Goal: Task Accomplishment & Management: Complete application form

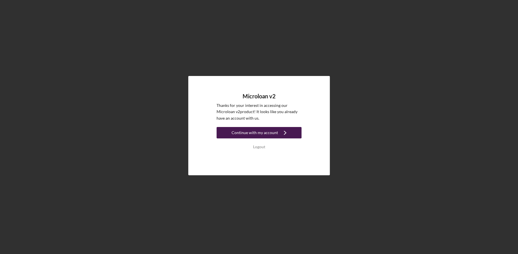
click at [257, 131] on div "Continue with my account" at bounding box center [254, 132] width 46 height 11
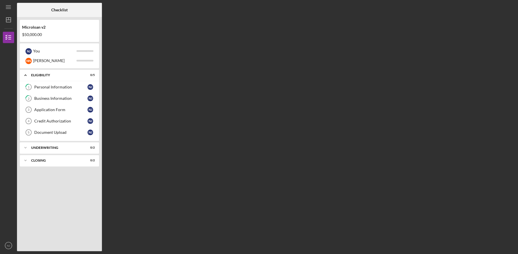
click at [32, 30] on div "Microloan v2 $50,000.00" at bounding box center [59, 31] width 79 height 16
click at [41, 27] on div "Microloan v2" at bounding box center [59, 27] width 75 height 5
click at [57, 51] on div "You" at bounding box center [54, 51] width 43 height 10
click at [96, 53] on div "N J You N N [PERSON_NAME]" at bounding box center [59, 55] width 79 height 25
click at [91, 50] on div at bounding box center [84, 51] width 17 height 2
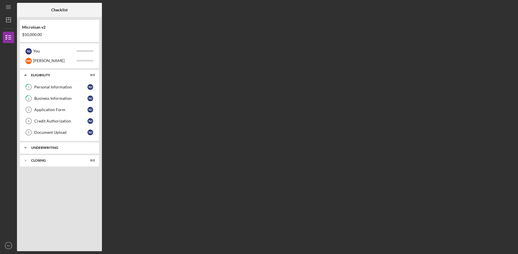
click at [87, 150] on div "Icon/Expander Underwriting 0 / 2" at bounding box center [59, 147] width 79 height 11
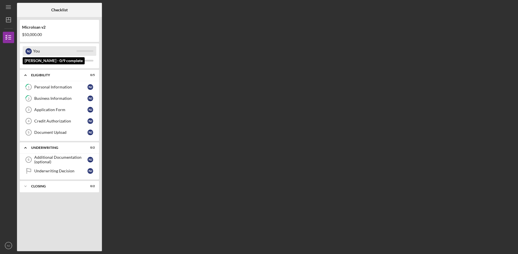
click at [53, 50] on div "You" at bounding box center [54, 51] width 43 height 10
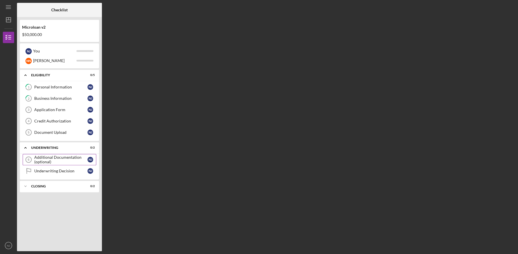
click at [74, 156] on div "Additional Documentation (optional)" at bounding box center [60, 159] width 53 height 9
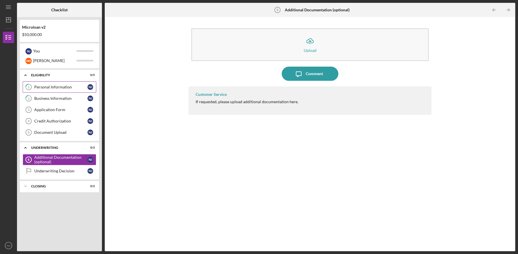
click at [50, 86] on div "Personal Information" at bounding box center [60, 87] width 53 height 5
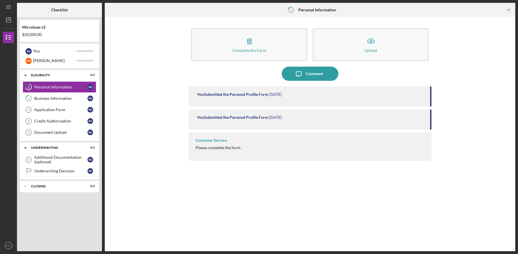
click at [257, 96] on div "You Submitted the Personal Profile Form" at bounding box center [232, 94] width 71 height 5
click at [274, 123] on div "You Submitted the Personal Profile Form [DATE]" at bounding box center [309, 119] width 243 height 20
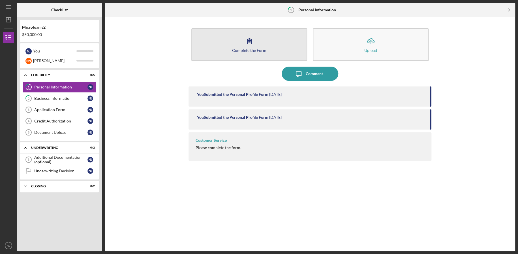
click at [252, 56] on button "Complete the Form Form" at bounding box center [249, 44] width 116 height 33
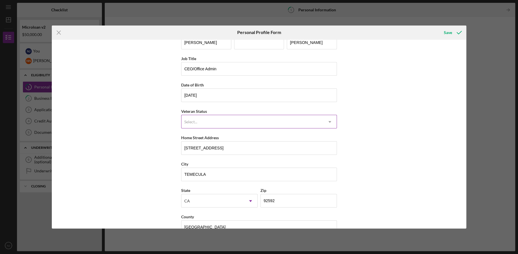
scroll to position [27, 0]
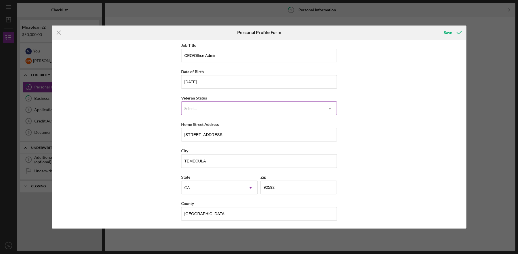
click at [218, 107] on div "Select..." at bounding box center [252, 108] width 142 height 13
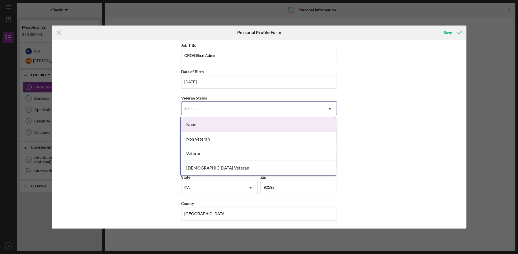
click at [202, 126] on div "None" at bounding box center [258, 124] width 155 height 14
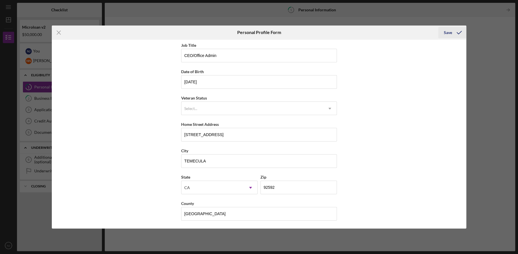
click at [450, 35] on div "Save" at bounding box center [448, 32] width 8 height 11
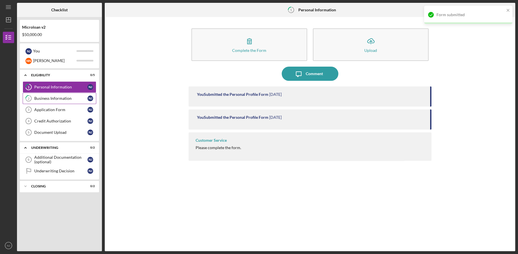
click at [49, 96] on div "Business Information" at bounding box center [60, 98] width 53 height 5
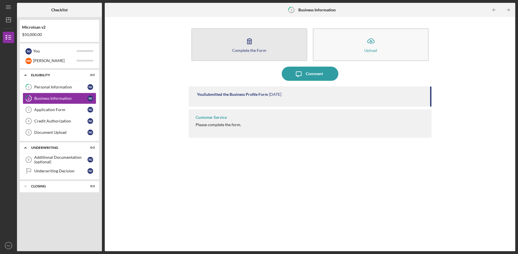
click at [284, 55] on button "Complete the Form Form" at bounding box center [249, 44] width 116 height 33
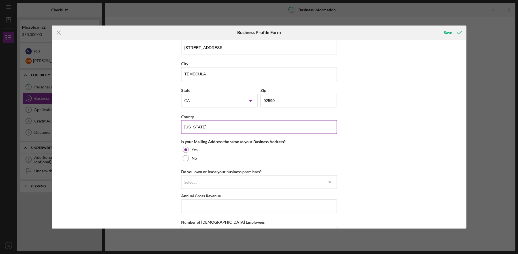
scroll to position [469, 0]
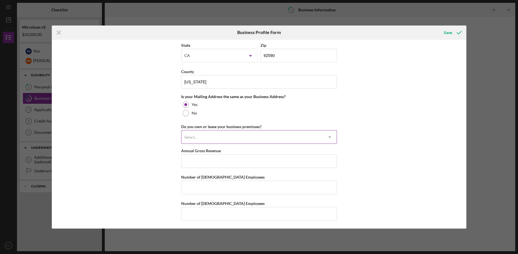
click at [219, 130] on div "Select... Icon/Dropdown Arrow" at bounding box center [259, 137] width 156 height 14
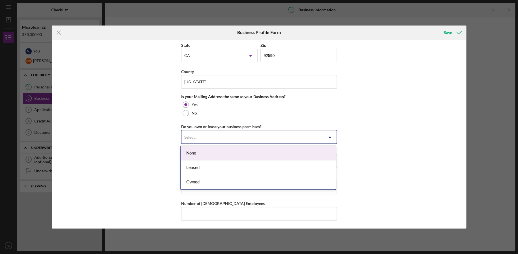
click at [219, 156] on div "None" at bounding box center [258, 153] width 155 height 14
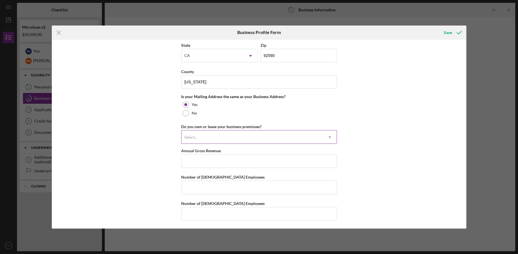
click at [217, 134] on div "Select..." at bounding box center [252, 136] width 142 height 13
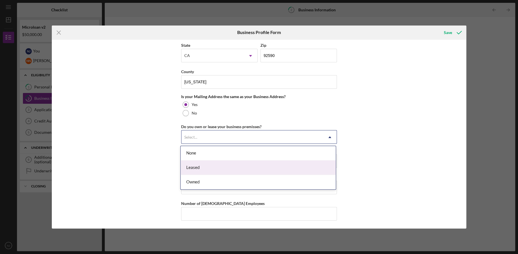
click at [353, 130] on div "Business Name Ranger Global Security, Inc. DBA Business Start Date [DATE] Legal…" at bounding box center [259, 134] width 414 height 189
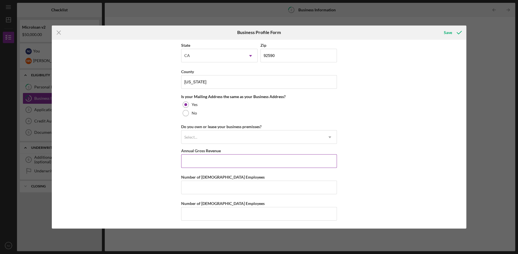
click at [250, 161] on input "Annual Gross Revenue" at bounding box center [259, 161] width 156 height 14
click at [227, 149] on div "Annual Gross Revenue" at bounding box center [259, 150] width 156 height 7
drag, startPoint x: 227, startPoint y: 149, endPoint x: 202, endPoint y: 152, distance: 24.5
click at [202, 152] on div "Annual Gross Revenue" at bounding box center [259, 150] width 156 height 7
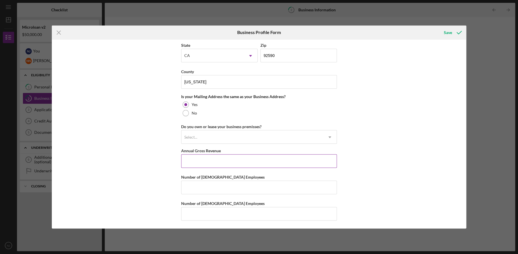
click at [202, 152] on label "Annual Gross Revenue" at bounding box center [201, 150] width 40 height 5
click at [202, 154] on input "Annual Gross Revenue" at bounding box center [259, 161] width 156 height 14
click at [202, 152] on label "Annual Gross Revenue" at bounding box center [201, 150] width 40 height 5
click at [202, 154] on input "Annual Gross Revenue" at bounding box center [259, 161] width 156 height 14
click at [202, 152] on label "Annual Gross Revenue" at bounding box center [201, 150] width 40 height 5
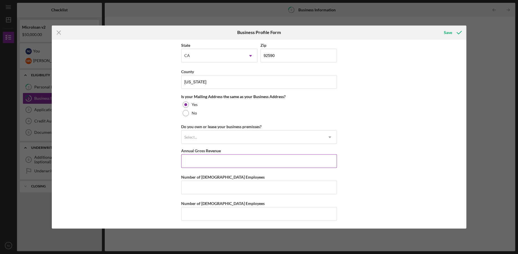
click at [202, 154] on input "Annual Gross Revenue" at bounding box center [259, 161] width 156 height 14
click at [209, 166] on input "Annual Gross Revenue" at bounding box center [259, 161] width 156 height 14
click at [209, 149] on label "Annual Gross Revenue" at bounding box center [201, 150] width 40 height 5
click at [209, 154] on input "Annual Gross Revenue" at bounding box center [259, 161] width 156 height 14
click at [209, 149] on label "Annual Gross Revenue" at bounding box center [201, 150] width 40 height 5
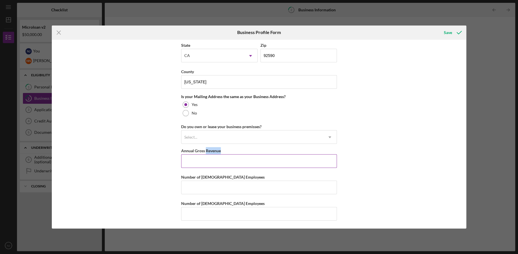
click at [209, 154] on input "Annual Gross Revenue" at bounding box center [259, 161] width 156 height 14
click at [209, 149] on label "Annual Gross Revenue" at bounding box center [201, 150] width 40 height 5
click at [209, 154] on input "Annual Gross Revenue" at bounding box center [259, 161] width 156 height 14
click at [246, 151] on div "Annual Gross Revenue" at bounding box center [259, 150] width 156 height 7
click at [222, 163] on input "Annual Gross Revenue" at bounding box center [259, 161] width 156 height 14
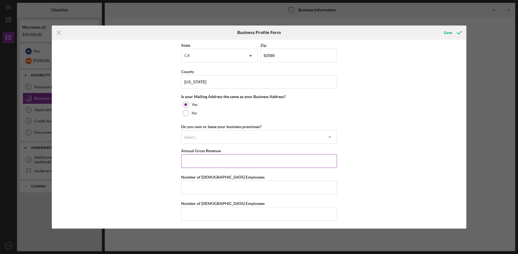
paste input "$18,377,150"
type input "$18,377,150"
click at [209, 190] on input "Number of [DEMOGRAPHIC_DATA] Employees" at bounding box center [259, 187] width 156 height 14
type input "0"
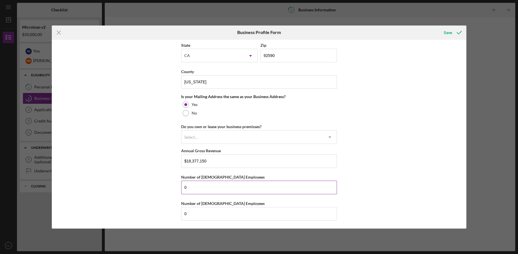
drag, startPoint x: 445, startPoint y: 31, endPoint x: 215, endPoint y: 186, distance: 277.3
click at [215, 186] on form "Icon/Menu Close Business Profile Form Save Business Name Ranger Global Security…" at bounding box center [259, 126] width 414 height 203
click at [212, 160] on input "$18,377,150" at bounding box center [259, 161] width 156 height 14
type input "$183,771"
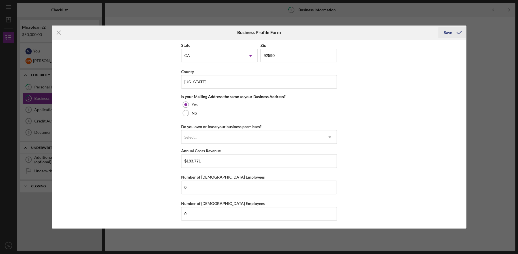
click at [444, 34] on div "Save" at bounding box center [448, 32] width 8 height 11
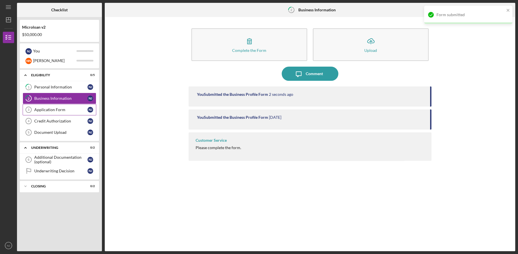
click at [37, 111] on div "Application Form" at bounding box center [60, 109] width 53 height 5
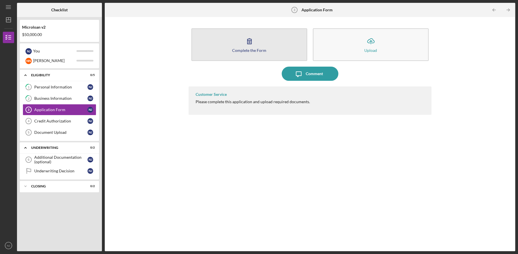
click at [250, 55] on button "Complete the Form Form" at bounding box center [249, 44] width 116 height 33
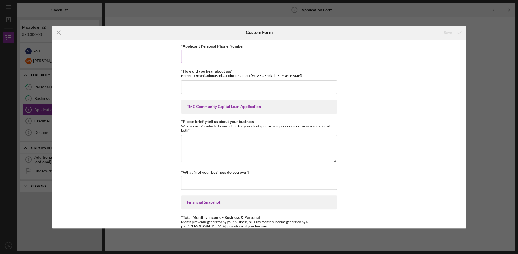
click at [216, 59] on input "*Applicant Personal Phone Number" at bounding box center [259, 57] width 156 height 14
type input "8187460922"
click at [226, 80] on div "*How did you hear about us? Name of Organization/Bank & Point of Contact (Ex: A…" at bounding box center [259, 81] width 156 height 25
click at [229, 82] on input "*How did you hear about us?" at bounding box center [259, 87] width 156 height 14
type input "[PERSON_NAME] SBDC"
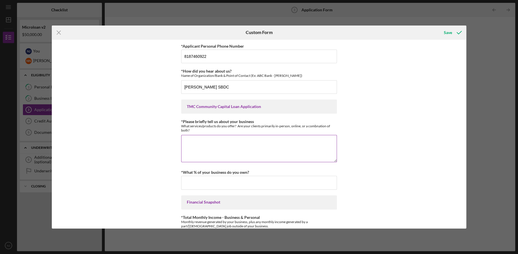
click at [220, 135] on textarea "*Please briefly tell us about your business" at bounding box center [259, 148] width 156 height 27
click at [270, 145] on textarea "Security Guard Services. Clients are in person." at bounding box center [259, 148] width 156 height 27
drag, startPoint x: 279, startPoint y: 143, endPoint x: 226, endPoint y: 143, distance: 52.6
click at [226, 143] on textarea "Security Guard Services. Clients are in person." at bounding box center [259, 148] width 156 height 27
click at [273, 137] on textarea "Security Guard Services. Clients are in person." at bounding box center [259, 148] width 156 height 27
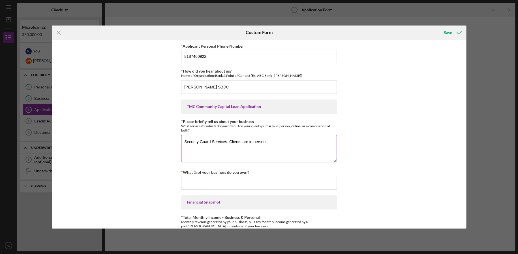
click at [280, 142] on textarea "Security Guard Services. Clients are in person." at bounding box center [259, 148] width 156 height 27
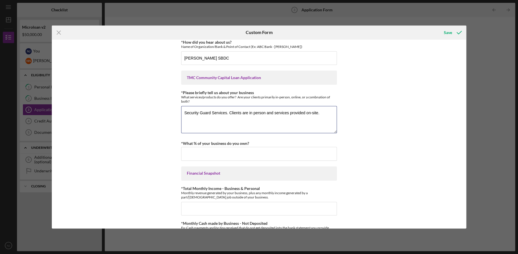
scroll to position [47, 0]
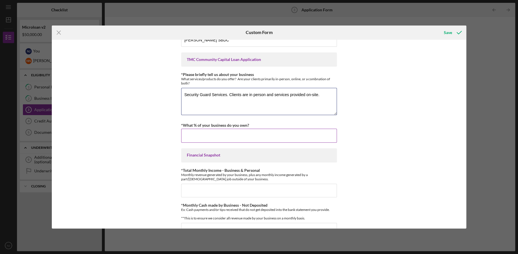
type textarea "Security Guard Services. Clients are in person and services provided on-site."
click at [208, 132] on input "*What % of your business do you own?" at bounding box center [259, 135] width 156 height 14
type input "51.00000%"
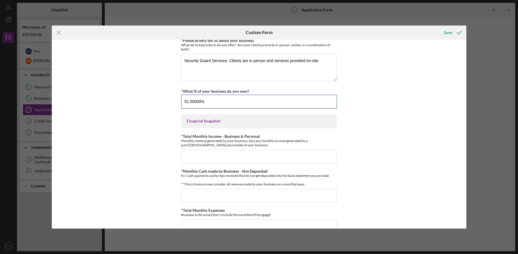
scroll to position [94, 0]
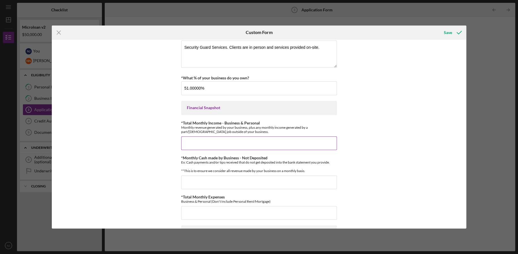
click at [205, 130] on div "Monthly revenue generated by your business, plus any monthly income generated b…" at bounding box center [259, 129] width 156 height 8
drag, startPoint x: 205, startPoint y: 130, endPoint x: 196, endPoint y: 123, distance: 10.5
click at [196, 123] on div "*Total Monthly Income - Business & Personal Monthly revenue generated by your b…" at bounding box center [259, 127] width 156 height 13
click at [196, 123] on label "*Total Monthly Income - Business & Personal" at bounding box center [220, 122] width 79 height 5
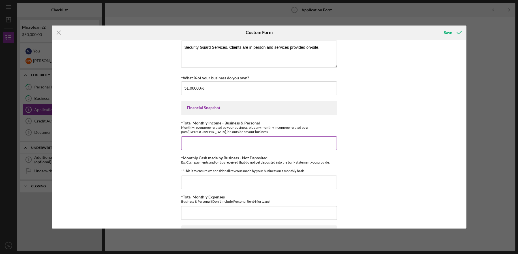
click at [196, 136] on input "*Total Monthly Income - Business & Personal" at bounding box center [259, 143] width 156 height 14
click at [187, 120] on label "*Total Monthly Income - Business & Personal" at bounding box center [220, 122] width 79 height 5
click at [187, 136] on input "*Total Monthly Income - Business & Personal" at bounding box center [259, 143] width 156 height 14
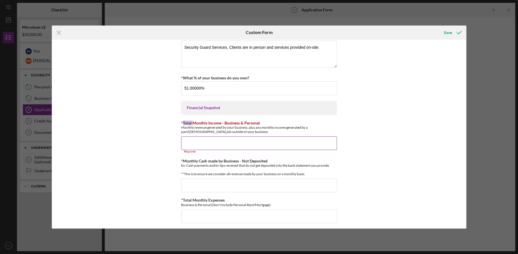
click at [187, 120] on label "*Total Monthly Income - Business & Personal" at bounding box center [220, 122] width 79 height 5
click at [187, 136] on input "*Total Monthly Income - Business & Personal" at bounding box center [259, 143] width 156 height 14
drag, startPoint x: 187, startPoint y: 120, endPoint x: 258, endPoint y: 134, distance: 72.3
click at [258, 134] on div "*Total Monthly Income - Business & Personal Monthly revenue generated by your b…" at bounding box center [259, 137] width 156 height 33
click at [258, 131] on div "Monthly revenue generated by your business, plus any monthly income generated b…" at bounding box center [259, 129] width 156 height 8
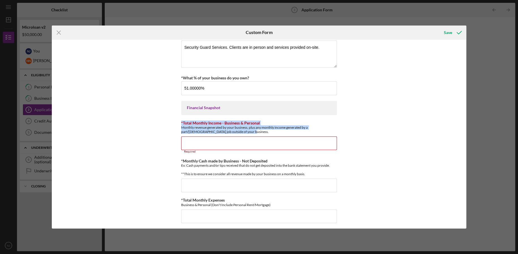
drag, startPoint x: 260, startPoint y: 131, endPoint x: 164, endPoint y: 117, distance: 97.0
click at [164, 117] on div "*Applicant Personal Phone Number [PHONE_NUMBER] *How did you hear about us? Nam…" at bounding box center [259, 134] width 414 height 189
click at [198, 142] on input "*Total Monthly Income - Business & Personal" at bounding box center [259, 143] width 156 height 14
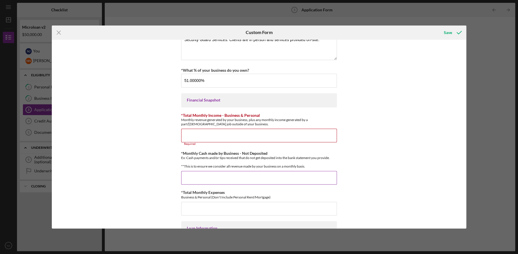
scroll to position [188, 0]
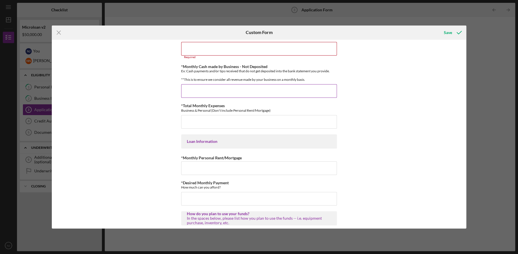
click at [197, 94] on input "*Monthly Cash made by Business - Not Deposited" at bounding box center [259, 91] width 156 height 14
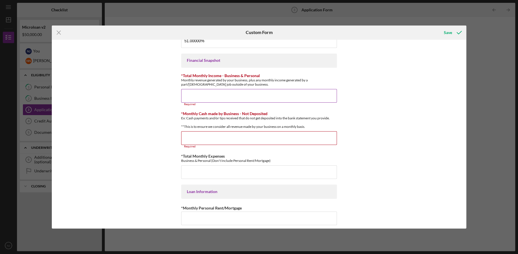
click at [197, 90] on input "*Total Monthly Income - Business & Personal" at bounding box center [259, 96] width 156 height 14
drag, startPoint x: 308, startPoint y: 83, endPoint x: 318, endPoint y: 69, distance: 17.0
click at [318, 69] on div "*Applicant Personal Phone Number [PHONE_NUMBER] *How did you hear about us? Nam…" at bounding box center [259, 137] width 156 height 472
click at [266, 85] on div "Monthly revenue generated by your business, plus any monthly income generated b…" at bounding box center [259, 82] width 156 height 8
drag, startPoint x: 221, startPoint y: 74, endPoint x: 255, endPoint y: 76, distance: 34.3
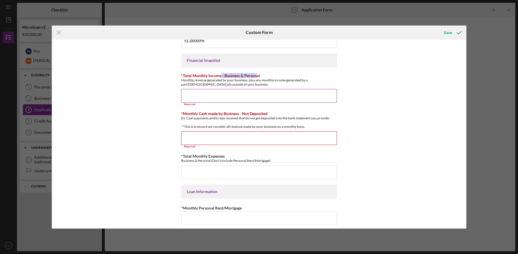
click at [255, 76] on label "*Total Monthly Income - Business & Personal" at bounding box center [220, 75] width 79 height 5
click at [254, 87] on div "*Total Monthly Income - Business & Personal Monthly revenue generated by your b…" at bounding box center [259, 89] width 156 height 33
click at [249, 92] on input "*Total Monthly Income - Business & Personal" at bounding box center [259, 96] width 156 height 14
click at [211, 98] on input "*Total Monthly Income - Business & Personal" at bounding box center [259, 96] width 156 height 14
click at [198, 79] on div "Monthly revenue generated by your business, plus any monthly income generated b…" at bounding box center [259, 82] width 156 height 8
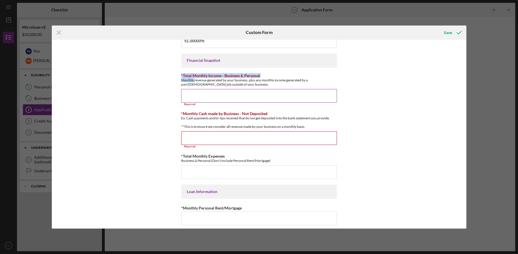
drag, startPoint x: 198, startPoint y: 79, endPoint x: 247, endPoint y: 83, distance: 49.4
click at [247, 83] on div "Monthly revenue generated by your business, plus any monthly income generated b…" at bounding box center [259, 82] width 156 height 8
click at [240, 83] on div "Monthly revenue generated by your business, plus any monthly income generated b…" at bounding box center [259, 82] width 156 height 8
click at [227, 85] on div "Monthly revenue generated by your business, plus any monthly income generated b…" at bounding box center [259, 82] width 156 height 8
drag, startPoint x: 227, startPoint y: 85, endPoint x: 178, endPoint y: 81, distance: 48.9
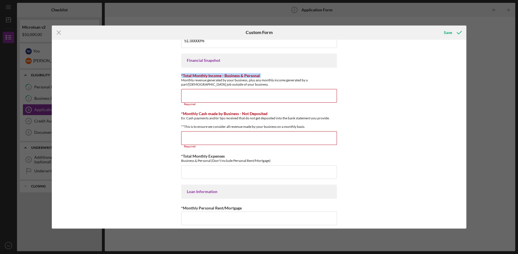
click at [178, 81] on div "*Applicant Personal Phone Number [PHONE_NUMBER] *How did you hear about us? Nam…" at bounding box center [259, 134] width 414 height 189
click at [191, 96] on input "*Total Monthly Income - Business & Personal" at bounding box center [259, 96] width 156 height 14
paste input "$8,500"
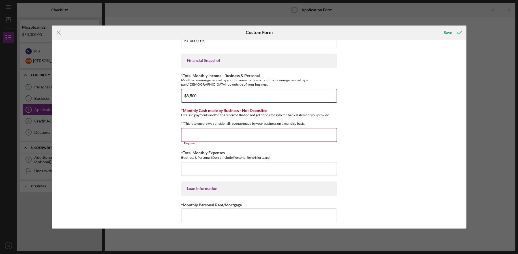
type input "$8,500"
click at [292, 110] on div "*Monthly Cash made by Business - Not Deposited Ex: Cash payments and/or tips re…" at bounding box center [259, 116] width 156 height 17
click at [229, 135] on input "*Monthly Cash made by Business - Not Deposited" at bounding box center [259, 135] width 156 height 14
click at [223, 109] on label "*Monthly Cash made by Business - Not Deposited" at bounding box center [224, 110] width 86 height 5
click at [223, 128] on input "*Monthly Cash made by Business - Not Deposited" at bounding box center [259, 135] width 156 height 14
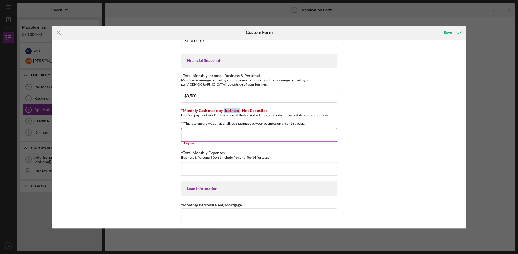
click at [223, 109] on label "*Monthly Cash made by Business - Not Deposited" at bounding box center [224, 110] width 86 height 5
click at [223, 128] on input "*Monthly Cash made by Business - Not Deposited" at bounding box center [259, 135] width 156 height 14
drag, startPoint x: 223, startPoint y: 109, endPoint x: 258, endPoint y: 137, distance: 45.3
click at [255, 124] on div "*Monthly Cash made by Business - Not Deposited Ex: Cash payments and/or tips re…" at bounding box center [259, 116] width 156 height 17
click at [259, 142] on input "*Monthly Cash made by Business - Not Deposited" at bounding box center [259, 135] width 156 height 14
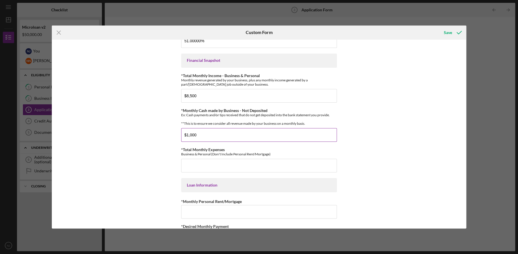
type input "$1,000"
click at [295, 123] on div "Ex: Cash payments and/or tips received that do not get deposited into the bank …" at bounding box center [259, 119] width 156 height 13
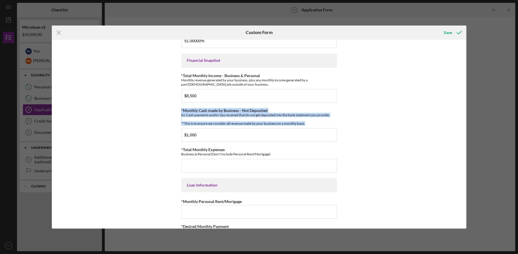
drag, startPoint x: 288, startPoint y: 128, endPoint x: 179, endPoint y: 111, distance: 110.0
click at [179, 111] on div "*Applicant Personal Phone Number [PHONE_NUMBER] *How did you hear about us? Nam…" at bounding box center [259, 134] width 414 height 189
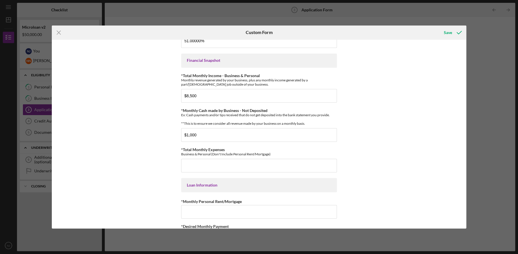
click at [179, 111] on div "*Applicant Personal Phone Number [PHONE_NUMBER] *How did you hear about us? Nam…" at bounding box center [259, 134] width 414 height 189
drag, startPoint x: 179, startPoint y: 111, endPoint x: 317, endPoint y: 126, distance: 139.2
click at [317, 126] on div "*Applicant Personal Phone Number [PHONE_NUMBER] *How did you hear about us? Nam…" at bounding box center [259, 134] width 414 height 189
click at [317, 125] on div "Ex: Cash payments and/or tips received that do not get deposited into the bank …" at bounding box center [259, 119] width 156 height 13
click at [258, 139] on input "$1,000" at bounding box center [259, 135] width 156 height 14
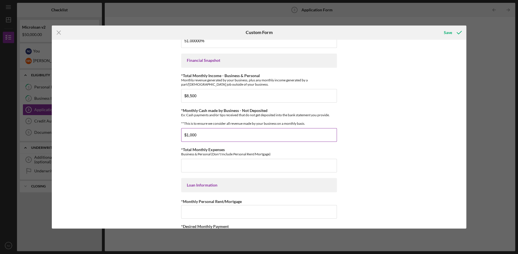
click at [258, 139] on input "$1,000" at bounding box center [259, 135] width 156 height 14
click at [354, 137] on div "*Applicant Personal Phone Number [PHONE_NUMBER] *How did you hear about us? Nam…" at bounding box center [259, 134] width 414 height 189
click at [253, 141] on input "$1,000" at bounding box center [259, 135] width 156 height 14
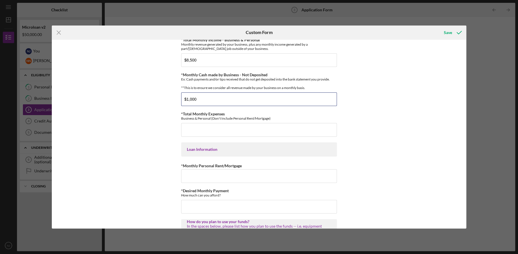
scroll to position [188, 0]
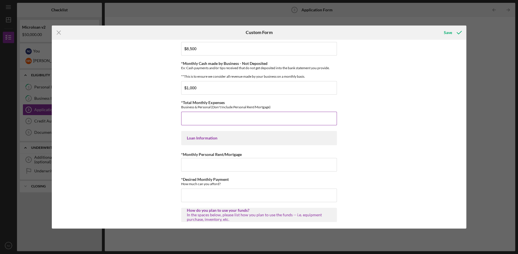
click at [222, 124] on input "*Total Monthly Expenses" at bounding box center [259, 119] width 156 height 14
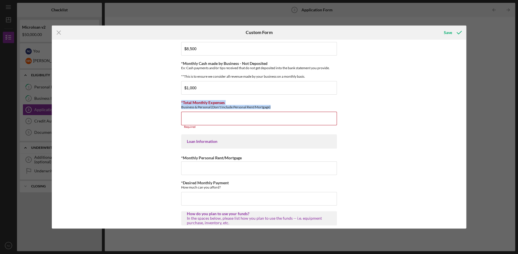
drag, startPoint x: 282, startPoint y: 113, endPoint x: 178, endPoint y: 106, distance: 103.8
click at [178, 106] on div "*Applicant Personal Phone Number [PHONE_NUMBER] *How did you hear about us? Nam…" at bounding box center [259, 134] width 414 height 189
click at [205, 121] on input "*Total Monthly Expenses" at bounding box center [259, 119] width 156 height 14
click at [212, 95] on input "$1,000" at bounding box center [259, 88] width 156 height 14
click at [210, 125] on input "*Total Monthly Expenses" at bounding box center [259, 119] width 156 height 14
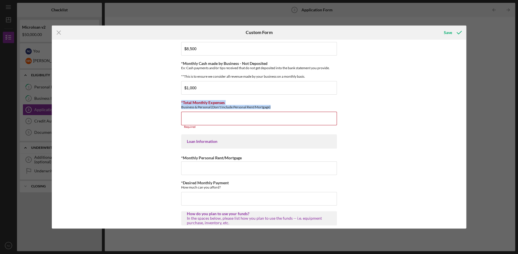
drag, startPoint x: 273, startPoint y: 110, endPoint x: 177, endPoint y: 107, distance: 95.7
click at [177, 107] on div "*Applicant Personal Phone Number [PHONE_NUMBER] *How did you hear about us? Nam…" at bounding box center [259, 134] width 414 height 189
click at [190, 119] on input "*Total Monthly Expenses" at bounding box center [259, 119] width 156 height 14
click at [181, 109] on div "Business & Personal (Don't Include Personal Rent/Mortgage)" at bounding box center [259, 107] width 156 height 4
drag, startPoint x: 181, startPoint y: 111, endPoint x: 312, endPoint y: 113, distance: 130.5
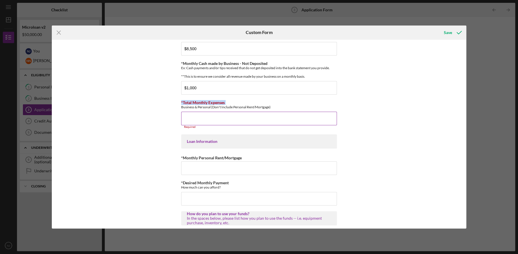
click at [309, 109] on div "Business & Personal (Don't Include Personal Rent/Mortgage)" at bounding box center [259, 107] width 156 height 4
click at [272, 119] on input "*Total Monthly Expenses" at bounding box center [259, 119] width 156 height 14
drag, startPoint x: 271, startPoint y: 111, endPoint x: 226, endPoint y: 110, distance: 44.4
click at [233, 109] on div "Business & Personal (Don't Include Personal Rent/Mortgage)" at bounding box center [259, 107] width 156 height 4
click at [215, 124] on input "*Total Monthly Expenses" at bounding box center [259, 119] width 156 height 14
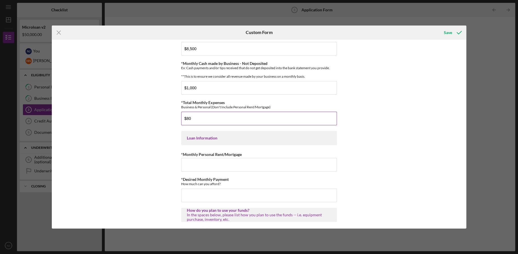
type input "$8"
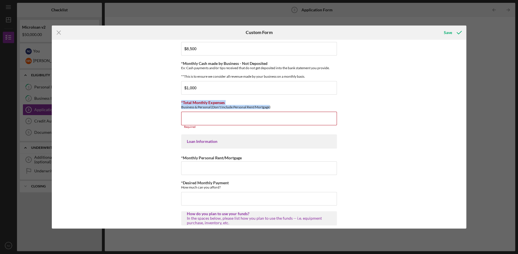
drag, startPoint x: 263, startPoint y: 112, endPoint x: 179, endPoint y: 106, distance: 84.8
click at [179, 106] on div "*Applicant Personal Phone Number [PHONE_NUMBER] *How did you hear about us? Nam…" at bounding box center [259, 134] width 414 height 189
click at [196, 49] on input "$8,500" at bounding box center [259, 49] width 156 height 14
drag, startPoint x: 200, startPoint y: 48, endPoint x: 177, endPoint y: 47, distance: 23.5
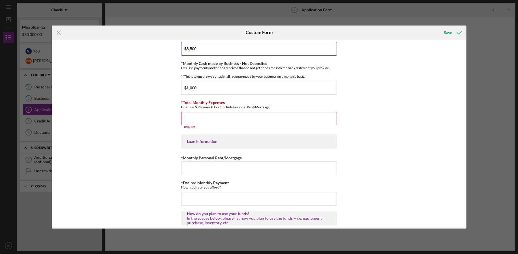
click at [177, 47] on div "*Applicant Personal Phone Number [PHONE_NUMBER] *How did you hear about us? Nam…" at bounding box center [259, 134] width 414 height 189
drag, startPoint x: 256, startPoint y: 111, endPoint x: 229, endPoint y: 107, distance: 27.8
click at [230, 107] on div "*Total Monthly Expenses Business & Personal (Don't Include Personal Rent/Mortga…" at bounding box center [259, 104] width 156 height 9
click at [207, 121] on input "*Total Monthly Expenses" at bounding box center [259, 119] width 156 height 14
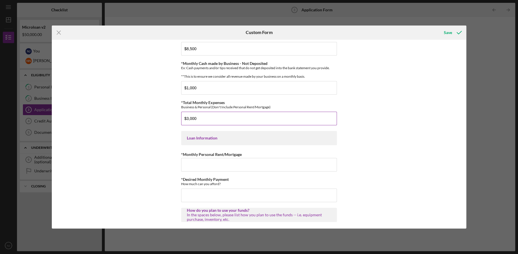
type input "$3,000"
click at [211, 109] on div "Business & Personal (Don't Include Personal Rent/Mortgage)" at bounding box center [259, 107] width 156 height 4
click at [268, 109] on div "Business & Personal (Don't Include Personal Rent/Mortgage)" at bounding box center [259, 107] width 156 height 4
drag, startPoint x: 268, startPoint y: 111, endPoint x: 214, endPoint y: 111, distance: 53.5
click at [214, 109] on div "Business & Personal (Don't Include Personal Rent/Mortgage)" at bounding box center [259, 107] width 156 height 4
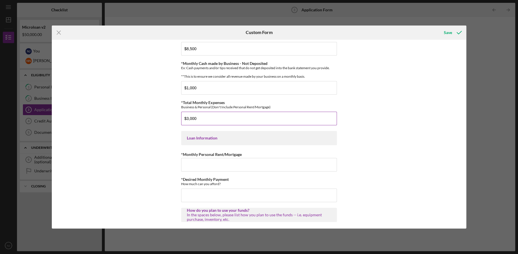
click at [181, 122] on input "$3,000" at bounding box center [259, 119] width 156 height 14
click at [193, 125] on input "$3,000" at bounding box center [259, 119] width 156 height 14
click at [195, 125] on input "$3,000" at bounding box center [259, 119] width 156 height 14
drag, startPoint x: 201, startPoint y: 124, endPoint x: 166, endPoint y: 122, distance: 35.2
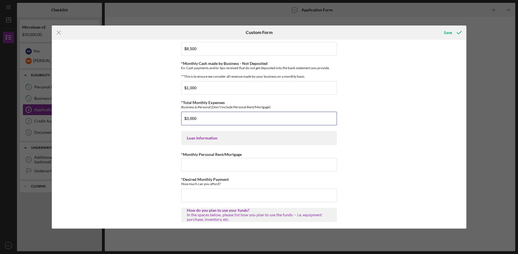
click at [166, 122] on div "*Applicant Personal Phone Number [PHONE_NUMBER] *How did you hear about us? Nam…" at bounding box center [259, 134] width 414 height 189
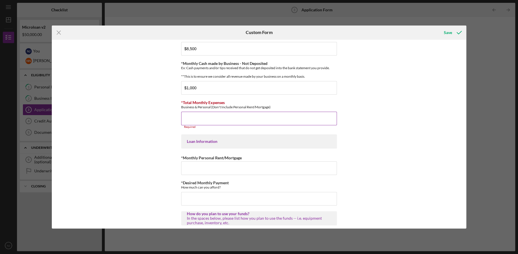
click at [182, 105] on label "*Total Monthly Expenses" at bounding box center [203, 102] width 44 height 5
click at [182, 112] on input "*Total Monthly Expenses" at bounding box center [259, 119] width 156 height 14
drag, startPoint x: 182, startPoint y: 107, endPoint x: 201, endPoint y: 111, distance: 19.7
click at [201, 109] on div "*Total Monthly Expenses Business & Personal (Don't Include Personal Rent/Mortga…" at bounding box center [259, 104] width 156 height 9
click at [211, 109] on div "Business & Personal (Don't Include Personal Rent/Mortgage)" at bounding box center [259, 107] width 156 height 4
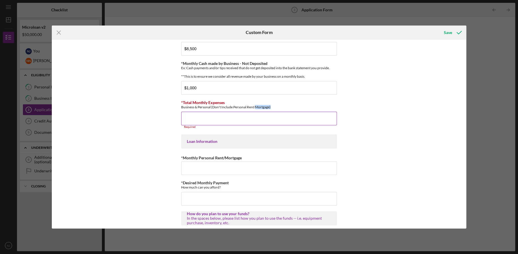
drag, startPoint x: 270, startPoint y: 111, endPoint x: 255, endPoint y: 111, distance: 15.6
click at [255, 109] on div "Business & Personal (Don't Include Personal Rent/Mortgage)" at bounding box center [259, 107] width 156 height 4
click at [236, 123] on input "*Total Monthly Expenses" at bounding box center [259, 119] width 156 height 14
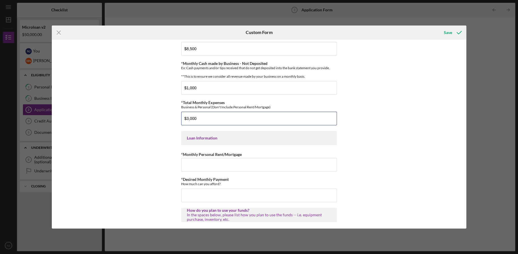
type input "$3,000"
click at [350, 143] on div "*Applicant Personal Phone Number [PHONE_NUMBER] *How did you hear about us? Nam…" at bounding box center [259, 134] width 414 height 189
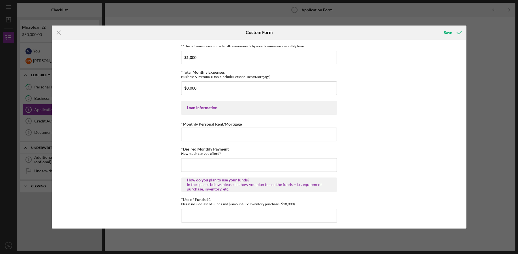
scroll to position [236, 0]
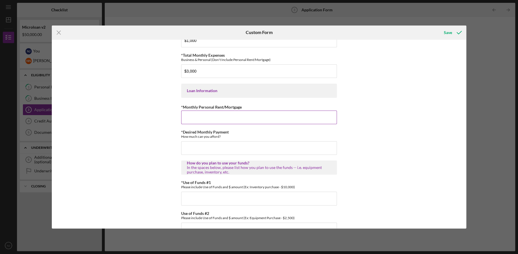
click at [214, 120] on input "*Monthly Personal Rent/Mortgage" at bounding box center [259, 117] width 156 height 14
click at [204, 138] on div "How much can you afford?" at bounding box center [259, 136] width 156 height 4
click at [203, 155] on input "*Desired Monthly Payment" at bounding box center [259, 148] width 156 height 14
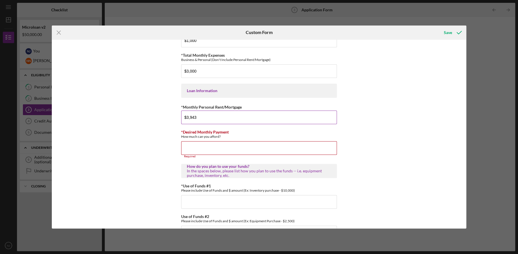
drag, startPoint x: 192, startPoint y: 121, endPoint x: 196, endPoint y: 120, distance: 4.7
click at [196, 120] on input "$3,943" at bounding box center [259, 117] width 156 height 14
type input "$3,973"
click at [202, 151] on input "*Desired Monthly Payment" at bounding box center [259, 148] width 156 height 14
click at [265, 174] on div "In the spaces below, please list how you plan to use the funds -- i.e. equipmen…" at bounding box center [259, 172] width 144 height 9
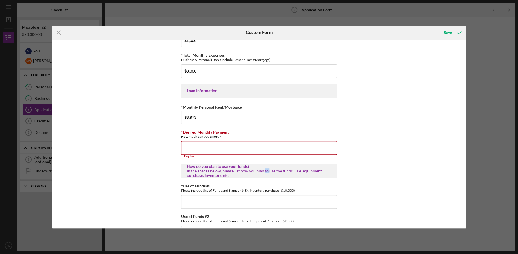
click at [265, 174] on div "In the spaces below, please list how you plan to use the funds -- i.e. equipmen…" at bounding box center [259, 172] width 144 height 9
drag, startPoint x: 265, startPoint y: 174, endPoint x: 190, endPoint y: 167, distance: 75.0
click at [190, 167] on div "*Applicant Personal Phone Number [PHONE_NUMBER] *How did you hear about us? Nam…" at bounding box center [259, 41] width 156 height 469
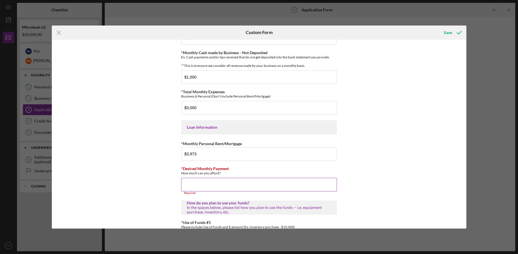
scroll to position [188, 0]
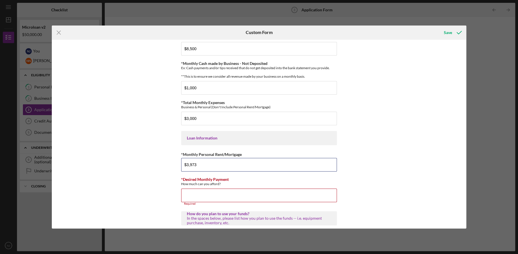
drag, startPoint x: 208, startPoint y: 167, endPoint x: 175, endPoint y: 167, distance: 32.3
click at [175, 167] on div "*Applicant Personal Phone Number [PHONE_NUMBER] *How did you hear about us? Nam…" at bounding box center [259, 134] width 414 height 189
drag, startPoint x: 206, startPoint y: 125, endPoint x: 157, endPoint y: 121, distance: 48.8
click at [157, 121] on div "*Applicant Personal Phone Number [PHONE_NUMBER] *How did you hear about us? Nam…" at bounding box center [259, 134] width 414 height 189
click at [164, 132] on div "*Applicant Personal Phone Number [PHONE_NUMBER] *How did you hear about us? Nam…" at bounding box center [259, 134] width 414 height 189
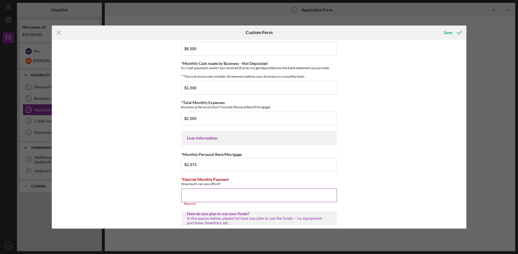
click at [230, 205] on div "Required" at bounding box center [259, 203] width 156 height 3
click at [230, 202] on input "*Desired Monthly Payment" at bounding box center [259, 195] width 156 height 14
click at [211, 186] on div "How much can you afford?" at bounding box center [259, 183] width 156 height 4
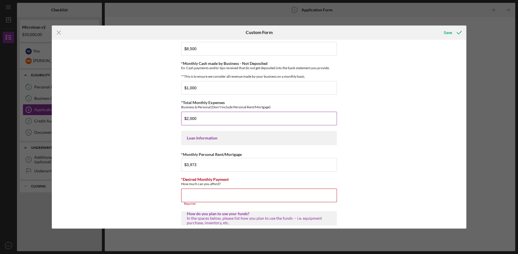
click at [189, 123] on input "$2,000" at bounding box center [259, 119] width 156 height 14
type input "$2,200"
click at [336, 158] on div "*Monthly Personal Rent/Mortgage" at bounding box center [259, 154] width 156 height 7
drag, startPoint x: 219, startPoint y: 190, endPoint x: 172, endPoint y: 181, distance: 47.7
click at [172, 181] on div "*Applicant Personal Phone Number [PHONE_NUMBER] *How did you hear about us? Nam…" at bounding box center [259, 134] width 414 height 189
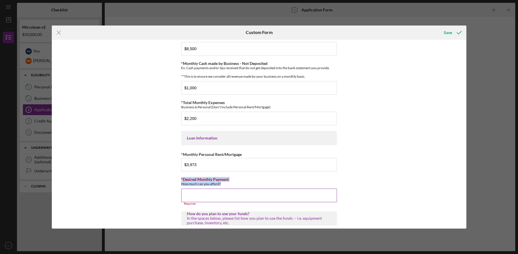
drag, startPoint x: 173, startPoint y: 181, endPoint x: 226, endPoint y: 188, distance: 53.3
click at [226, 188] on div "*Applicant Personal Phone Number [PHONE_NUMBER] *How did you hear about us? Nam…" at bounding box center [259, 134] width 414 height 189
click at [215, 198] on input "*Desired Monthly Payment" at bounding box center [259, 195] width 156 height 14
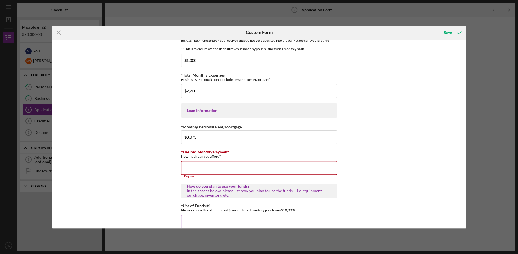
scroll to position [236, 0]
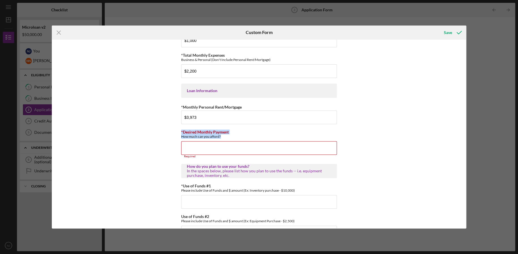
drag, startPoint x: 221, startPoint y: 142, endPoint x: 173, endPoint y: 133, distance: 48.5
click at [173, 133] on div "*Applicant Personal Phone Number [PHONE_NUMBER] *How did you hear about us? Nam…" at bounding box center [259, 134] width 414 height 189
click at [198, 150] on input "*Desired Monthly Payment" at bounding box center [259, 148] width 156 height 14
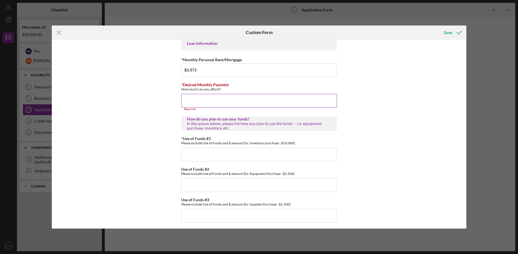
click at [204, 102] on input "*Desired Monthly Payment" at bounding box center [259, 101] width 156 height 14
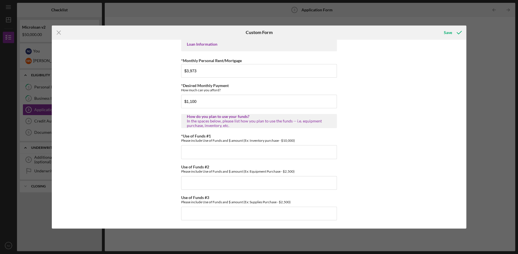
click at [209, 117] on div "How do you plan to use your funds?" at bounding box center [259, 116] width 144 height 5
drag, startPoint x: 226, startPoint y: 97, endPoint x: 181, endPoint y: 89, distance: 45.9
click at [181, 89] on div "*Desired Monthly Payment How much can you afford? $1,100" at bounding box center [259, 95] width 156 height 25
click at [237, 126] on div "In the spaces below, please list how you plan to use the funds -- i.e. equipmen…" at bounding box center [259, 123] width 144 height 9
click at [208, 123] on div "In the spaces below, please list how you plan to use the funds -- i.e. equipmen…" at bounding box center [259, 123] width 144 height 9
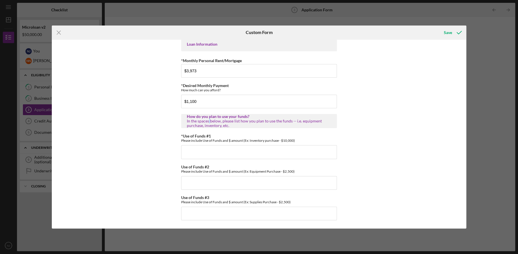
click at [208, 123] on div "In the spaces below, please list how you plan to use the funds -- i.e. equipmen…" at bounding box center [259, 123] width 144 height 9
drag, startPoint x: 208, startPoint y: 123, endPoint x: 222, endPoint y: 117, distance: 15.4
click at [222, 117] on div "How do you plan to use your funds? In the spaces below, please list how you pla…" at bounding box center [259, 121] width 144 height 14
click at [227, 126] on div "In the spaces below, please list how you plan to use the funds -- i.e. equipmen…" at bounding box center [259, 123] width 144 height 9
click at [190, 107] on input "$1,100" at bounding box center [259, 102] width 156 height 14
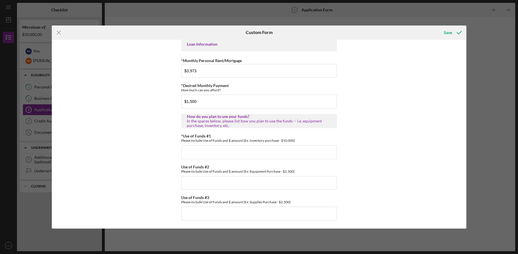
click at [205, 119] on div "How do you plan to use your funds?" at bounding box center [259, 116] width 144 height 5
drag, startPoint x: 205, startPoint y: 119, endPoint x: 230, endPoint y: 128, distance: 27.3
click at [230, 128] on div "How do you plan to use your funds? In the spaces below, please list how you pla…" at bounding box center [259, 121] width 144 height 14
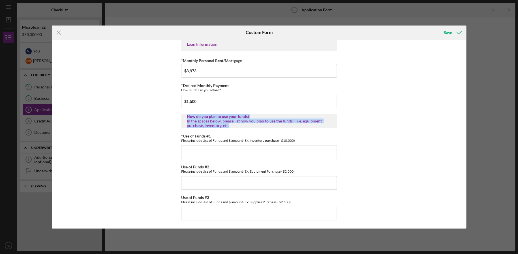
click at [230, 128] on div "In the spaces below, please list how you plan to use the funds -- i.e. equipmen…" at bounding box center [259, 123] width 144 height 9
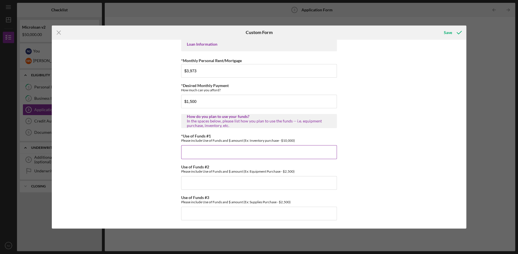
scroll to position [236, 0]
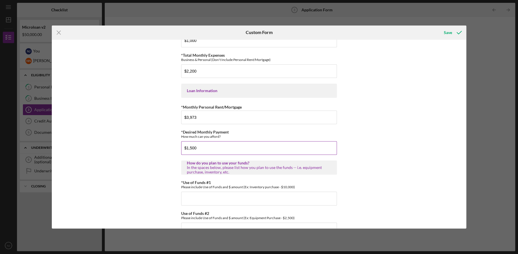
click at [191, 153] on input "$1,500" at bounding box center [259, 148] width 156 height 14
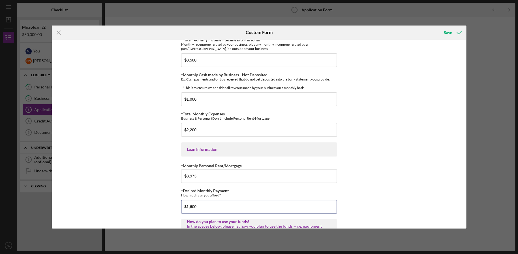
scroll to position [188, 0]
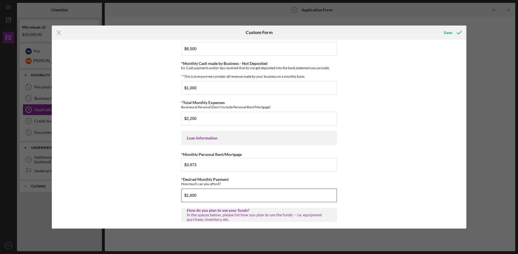
drag, startPoint x: 206, startPoint y: 200, endPoint x: 167, endPoint y: 200, distance: 39.3
click at [172, 201] on div "*Applicant Personal Phone Number [PHONE_NUMBER] *How did you hear about us? Nam…" at bounding box center [259, 134] width 414 height 189
click at [204, 200] on input "$1,600" at bounding box center [259, 195] width 156 height 14
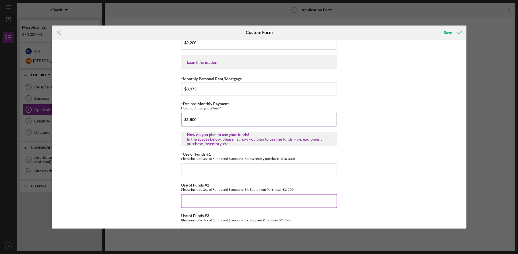
scroll to position [283, 0]
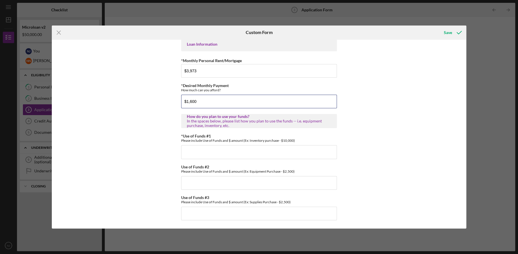
type input "$1,600"
click at [201, 123] on div "In the spaces below, please list how you plan to use the funds -- i.e. equipmen…" at bounding box center [259, 123] width 144 height 9
drag, startPoint x: 201, startPoint y: 123, endPoint x: 217, endPoint y: 125, distance: 16.2
click at [217, 125] on div "In the spaces below, please list how you plan to use the funds -- i.e. equipmen…" at bounding box center [259, 123] width 144 height 9
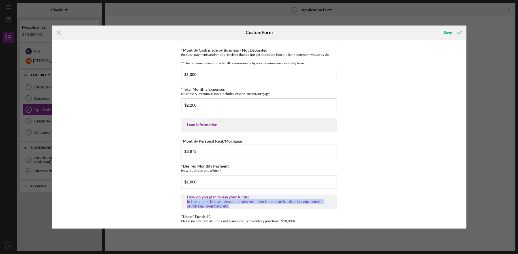
scroll to position [188, 0]
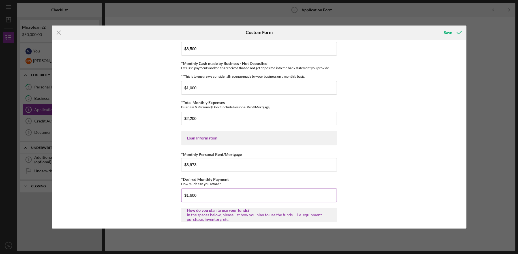
click at [209, 181] on label "*Desired Monthly Payment" at bounding box center [205, 179] width 48 height 5
click at [209, 188] on input "$1,600" at bounding box center [259, 195] width 156 height 14
click at [209, 181] on label "*Desired Monthly Payment" at bounding box center [205, 179] width 48 height 5
click at [209, 188] on input "$1,600" at bounding box center [259, 195] width 156 height 14
drag, startPoint x: 209, startPoint y: 183, endPoint x: 221, endPoint y: 187, distance: 12.8
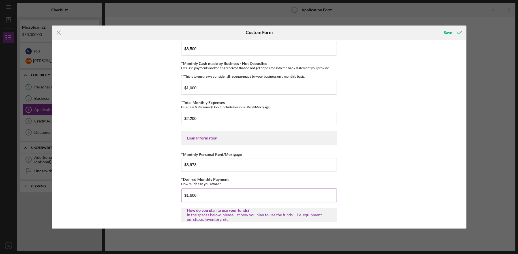
click at [221, 186] on div "*Desired Monthly Payment How much can you afford?" at bounding box center [259, 181] width 156 height 9
drag, startPoint x: 204, startPoint y: 202, endPoint x: 183, endPoint y: 198, distance: 21.4
click at [183, 198] on input "$1,600" at bounding box center [259, 195] width 156 height 14
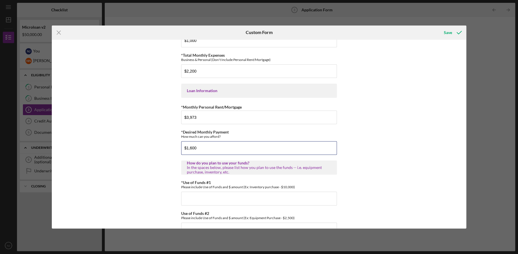
scroll to position [283, 0]
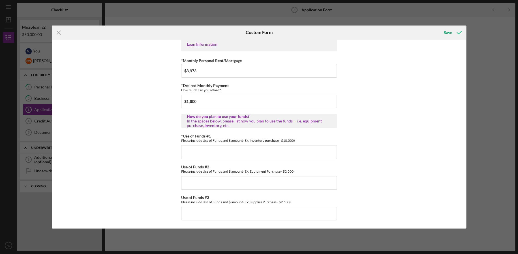
click at [231, 126] on div "In the spaces below, please list how you plan to use the funds -- i.e. equipmen…" at bounding box center [259, 123] width 144 height 9
drag, startPoint x: 231, startPoint y: 126, endPoint x: 195, endPoint y: 118, distance: 36.9
click at [195, 118] on div "How do you plan to use your funds? In the spaces below, please list how you pla…" at bounding box center [259, 121] width 144 height 14
click at [210, 123] on div "In the spaces below, please list how you plan to use the funds -- i.e. equipmen…" at bounding box center [259, 123] width 144 height 9
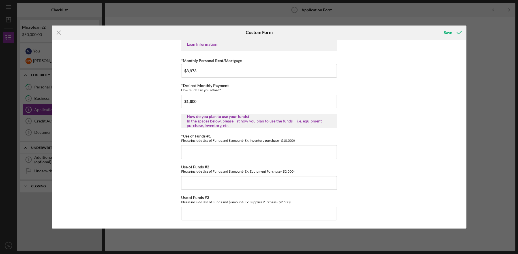
click at [189, 119] on div "How do you plan to use your funds?" at bounding box center [259, 116] width 144 height 5
drag, startPoint x: 189, startPoint y: 120, endPoint x: 243, endPoint y: 125, distance: 54.8
click at [243, 125] on div "How do you plan to use your funds? In the spaces below, please list how you pla…" at bounding box center [259, 121] width 144 height 14
drag, startPoint x: 237, startPoint y: 129, endPoint x: 190, endPoint y: 133, distance: 47.4
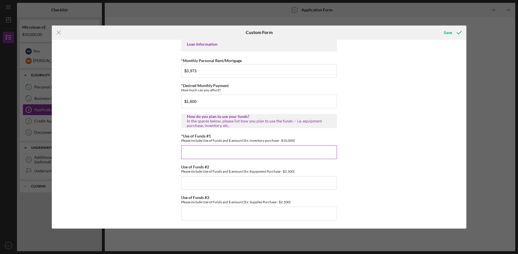
click at [199, 154] on input "*Use of Funds #1" at bounding box center [259, 152] width 156 height 14
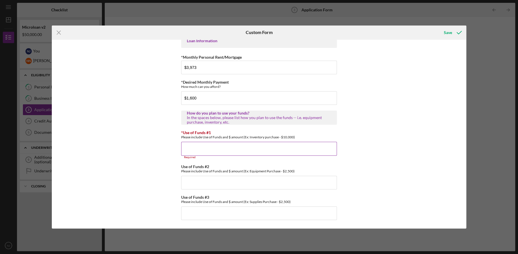
click at [275, 149] on input "*Use of Funds #1" at bounding box center [259, 149] width 156 height 14
click at [203, 150] on input "*Use of Funds #1" at bounding box center [259, 149] width 156 height 14
click at [245, 154] on input "*Use of Funds #1" at bounding box center [259, 149] width 156 height 14
paste input "Custom Monitoring Reporting to provide added value to clients in real time"
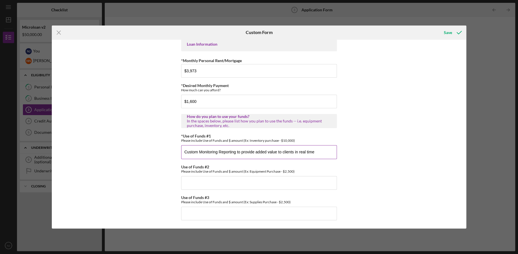
click at [232, 150] on input "Custom Monitoring Reporting to provide added value to clients in real time" at bounding box center [259, 152] width 156 height 14
drag, startPoint x: 331, startPoint y: 152, endPoint x: 147, endPoint y: 147, distance: 183.2
click at [147, 147] on div "*Applicant Personal Phone Number [PHONE_NUMBER] *How did you hear about us? Nam…" at bounding box center [259, 134] width 414 height 189
click at [313, 153] on input "Custom Monitoring Reporting to provide added value to clients in real time" at bounding box center [259, 152] width 156 height 14
click at [235, 151] on input "Custom Monitoring Reporting to provide added value to clients in real time" at bounding box center [259, 152] width 156 height 14
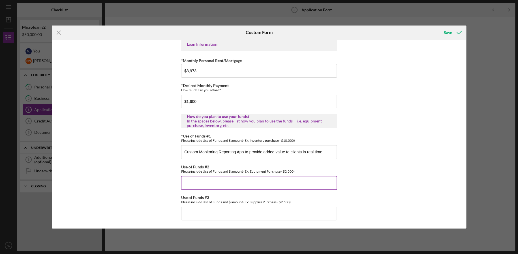
click at [217, 180] on input "Use of Funds #2" at bounding box center [259, 183] width 156 height 14
drag, startPoint x: 294, startPoint y: 168, endPoint x: 289, endPoint y: 171, distance: 6.8
click at [289, 171] on div "Use of Funds #2 Please include Use of Funds and $ amount (Ex: Equipment Purchas…" at bounding box center [259, 168] width 156 height 9
click at [289, 171] on div "Please include Use of Funds and $ amount (Ex: Equipment Purchase - $2,500)" at bounding box center [259, 171] width 156 height 4
click at [294, 212] on input "Use of Funds #3" at bounding box center [259, 213] width 156 height 14
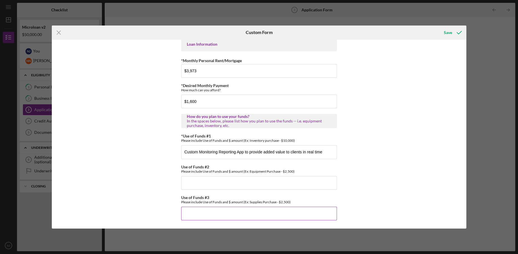
click at [258, 201] on div "Please include Use of Funds and $ amount (Ex: Supplies Purchase - $2,500)" at bounding box center [259, 202] width 156 height 4
click at [252, 171] on div "Please include Use of Funds and $ amount (Ex: Equipment Purchase - $2,500)" at bounding box center [259, 171] width 156 height 4
click at [252, 183] on input "Use of Funds #2" at bounding box center [259, 183] width 156 height 14
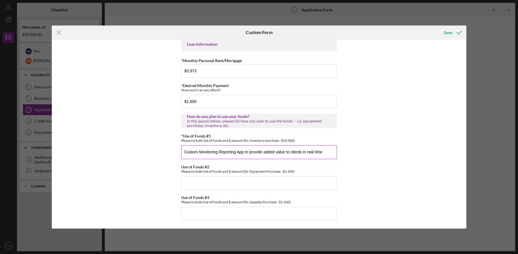
click at [186, 148] on input "Custom Monitoring Reporting App to provide added value to clients in real time" at bounding box center [259, 152] width 156 height 14
click at [185, 152] on input "Custom Monitoring Reporting App to provide added value to clients in real time" at bounding box center [259, 152] width 156 height 14
type input "$15,000 - Custom Monitoring Reporting App to provide added value to clients in …"
click at [205, 184] on input "Use of Funds #2" at bounding box center [259, 183] width 156 height 14
click at [207, 153] on input "$15,000 - Custom Monitoring Reporting App to provide added value to clients in …" at bounding box center [259, 152] width 156 height 14
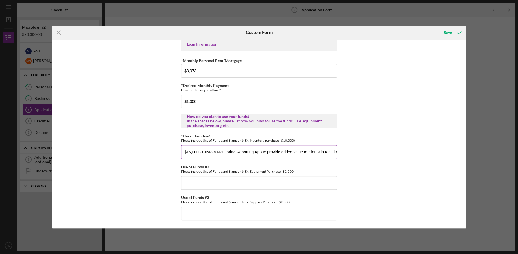
click at [207, 153] on input "$15,000 - Custom Monitoring Reporting App to provide added value to clients in …" at bounding box center [259, 152] width 156 height 14
click at [204, 188] on input "Use of Funds #2" at bounding box center [259, 183] width 156 height 14
type input "$10,000 - Marketing"
click at [203, 209] on input "Use of Funds #3" at bounding box center [259, 213] width 156 height 14
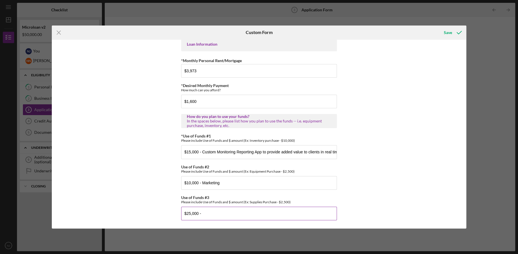
drag, startPoint x: 216, startPoint y: 207, endPoint x: 214, endPoint y: 210, distance: 3.9
click at [216, 207] on input "$25,000 -" at bounding box center [259, 213] width 156 height 14
paste input "Working Capital and Client Acquisition Efforts"
type input "$25,000 - Working Capital and Client Acquisition Efforts (RFPs, Payroll Expense…"
click at [243, 183] on input "$10,000 - Marketing" at bounding box center [259, 183] width 156 height 14
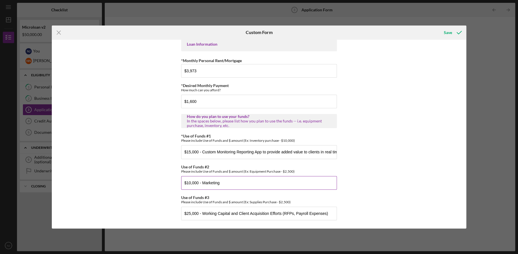
click at [233, 184] on input "$10,000 - Marketing" at bounding box center [259, 183] width 156 height 14
click at [208, 182] on input "$10,000 - Marketing" at bounding box center [259, 183] width 156 height 14
click at [242, 181] on input "$10,000 - Marketing" at bounding box center [259, 183] width 156 height 14
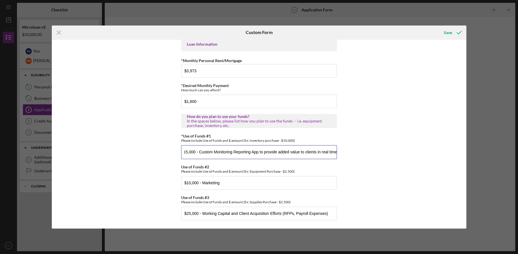
drag, startPoint x: 256, startPoint y: 153, endPoint x: 365, endPoint y: 152, distance: 109.0
click at [365, 152] on div "*Applicant Personal Phone Number [PHONE_NUMBER] *How did you hear about us? Nam…" at bounding box center [259, 134] width 414 height 189
click at [277, 182] on input "$10,000 - Marketing" at bounding box center [259, 183] width 156 height 14
click at [380, 178] on div "*Applicant Personal Phone Number [PHONE_NUMBER] *How did you hear about us? Nam…" at bounding box center [259, 134] width 414 height 189
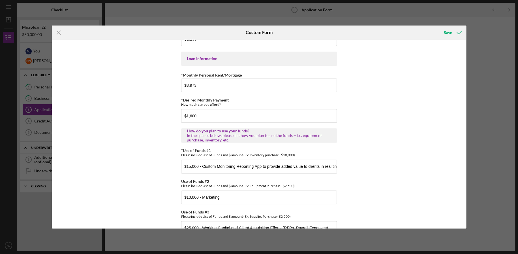
scroll to position [286, 0]
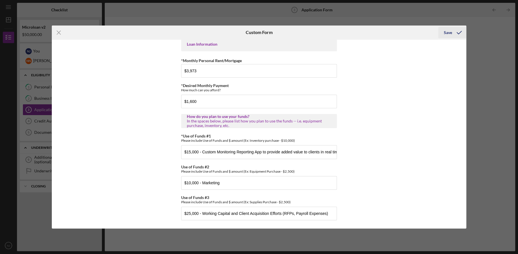
click at [447, 33] on div "Save" at bounding box center [448, 32] width 8 height 11
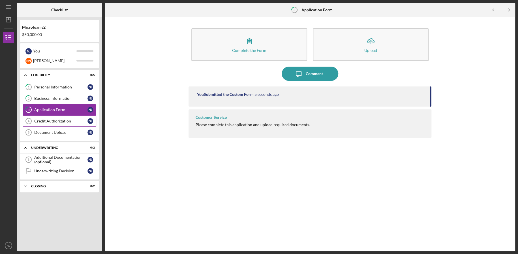
click at [42, 120] on div "Credit Authorization" at bounding box center [60, 121] width 53 height 5
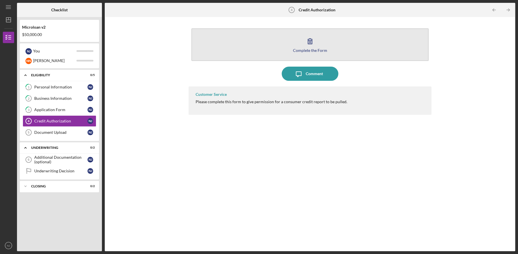
click at [314, 40] on icon "button" at bounding box center [310, 41] width 14 height 14
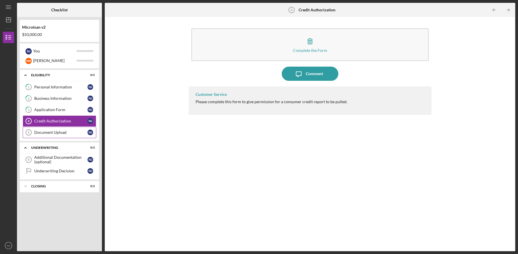
click at [41, 133] on div "Document Upload" at bounding box center [60, 132] width 53 height 5
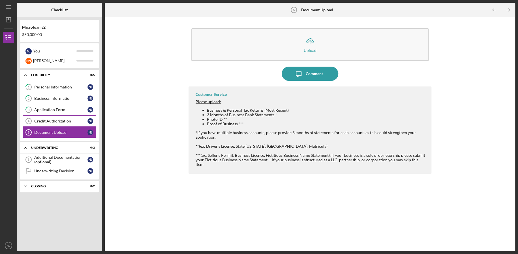
click at [45, 122] on div "Credit Authorization" at bounding box center [60, 121] width 53 height 5
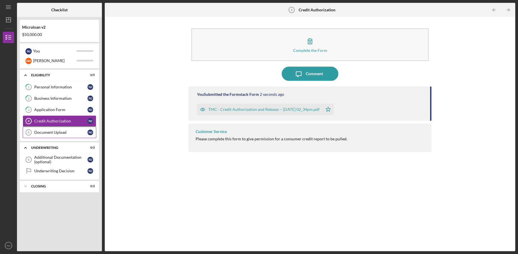
click at [36, 132] on div "Document Upload" at bounding box center [60, 132] width 53 height 5
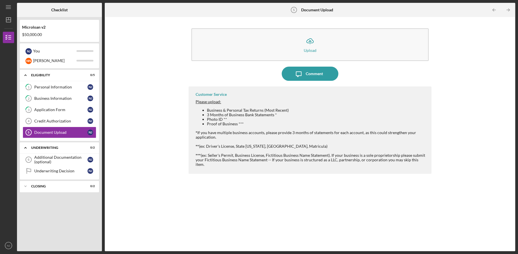
click at [235, 110] on li "Business & Personal Tax Returns (Most Recent)" at bounding box center [316, 110] width 219 height 5
drag, startPoint x: 235, startPoint y: 110, endPoint x: 245, endPoint y: 113, distance: 10.0
click at [245, 113] on ul "Business & Personal Tax Returns (Most Recent) 3 Months of Business Bank Stateme…" at bounding box center [311, 117] width 230 height 18
click at [231, 120] on li "Photo ID **" at bounding box center [316, 119] width 219 height 5
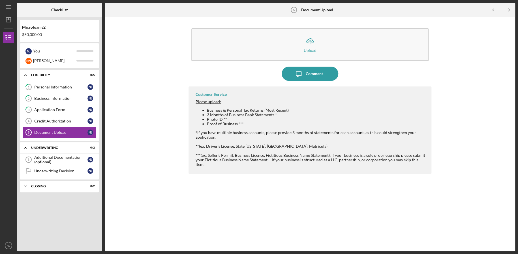
click at [231, 120] on li "Photo ID **" at bounding box center [316, 119] width 219 height 5
drag, startPoint x: 231, startPoint y: 120, endPoint x: 273, endPoint y: 127, distance: 41.5
click at [273, 127] on div "Business & Personal Tax Returns (Most Recent) 3 Months of Business Bank Stateme…" at bounding box center [311, 126] width 230 height 36
click at [275, 134] on div "Business & Personal Tax Returns (Most Recent) 3 Months of Business Bank Stateme…" at bounding box center [311, 126] width 230 height 36
click at [53, 157] on div "Additional Documentation (optional)" at bounding box center [60, 159] width 53 height 9
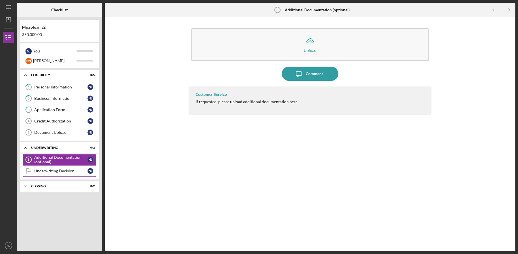
click at [54, 170] on div "Underwriting Decision" at bounding box center [60, 170] width 53 height 5
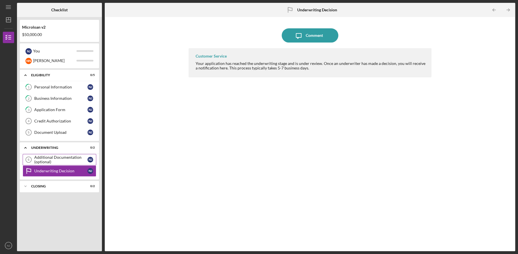
click at [55, 162] on div "Additional Documentation (optional)" at bounding box center [60, 159] width 53 height 9
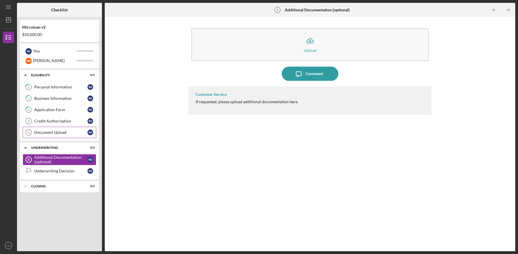
click at [54, 130] on div "Document Upload" at bounding box center [60, 132] width 53 height 5
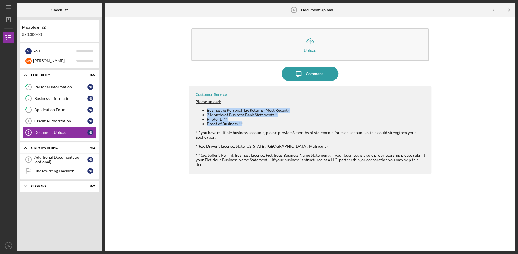
drag, startPoint x: 240, startPoint y: 122, endPoint x: 207, endPoint y: 108, distance: 36.4
click at [207, 108] on ul "Business & Personal Tax Returns (Most Recent) 3 Months of Business Bank Stateme…" at bounding box center [311, 117] width 230 height 18
click at [57, 154] on link "Additional Documentation (optional) 6 Additional Documentation (optional) N J" at bounding box center [60, 159] width 74 height 11
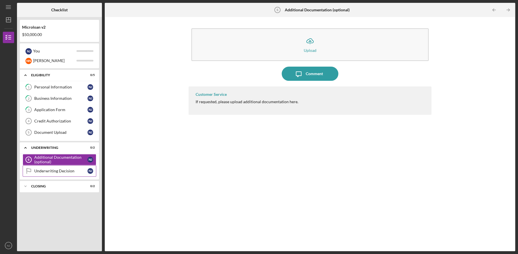
click at [55, 167] on link "Underwriting Decision Underwriting Decision N J" at bounding box center [60, 170] width 74 height 11
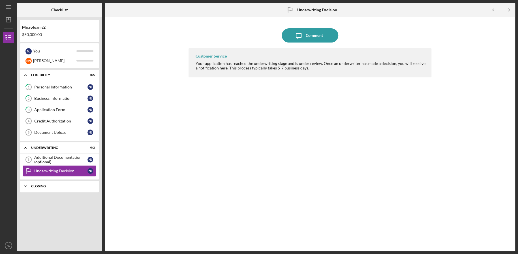
click at [52, 184] on div "Icon/Expander Closing 0 / 2" at bounding box center [59, 185] width 79 height 11
click at [54, 194] on link "Cancelled Check 7 Cancelled Check N J" at bounding box center [60, 197] width 74 height 11
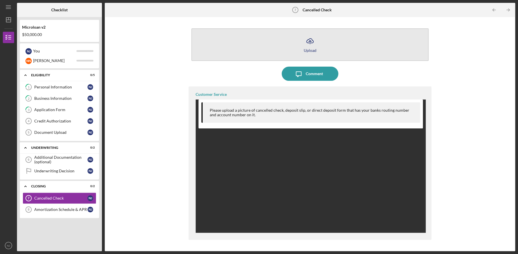
click at [314, 47] on icon "Icon/Upload" at bounding box center [310, 41] width 14 height 14
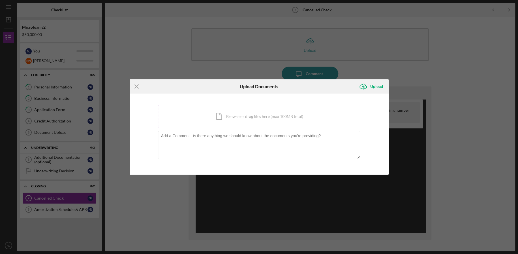
click at [253, 110] on div "Icon/Document Browse or drag files here (max 100MB total) Tap to choose files o…" at bounding box center [259, 116] width 202 height 23
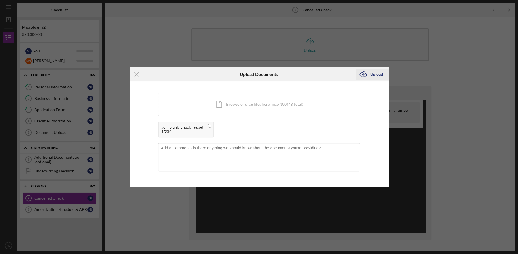
click at [370, 76] on div "Upload" at bounding box center [376, 73] width 13 height 11
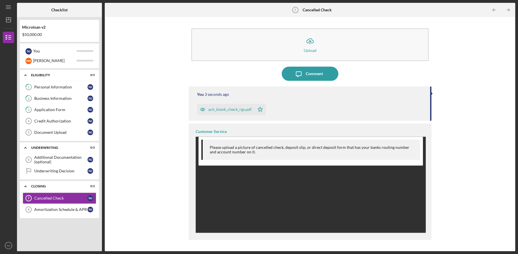
click at [335, 152] on div "Please upload a picture of cancelled check, deposit slip, or direct deposit for…" at bounding box center [312, 149] width 205 height 9
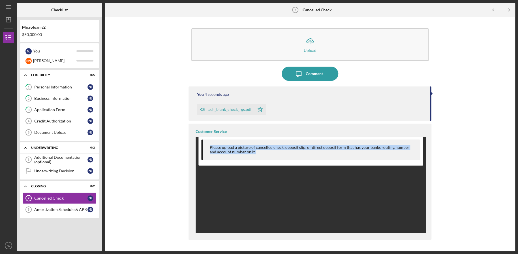
click at [335, 152] on div "Please upload a picture of cancelled check, deposit slip, or direct deposit for…" at bounding box center [312, 149] width 205 height 9
click at [44, 209] on div "Amortization Schedule & APR" at bounding box center [60, 209] width 53 height 5
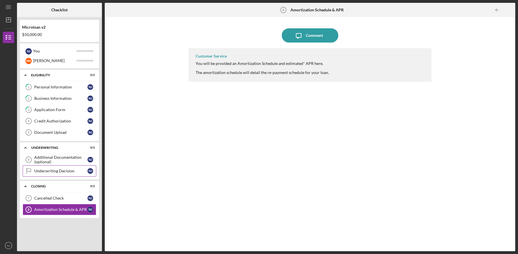
click at [58, 170] on div "Underwriting Decision" at bounding box center [60, 170] width 53 height 5
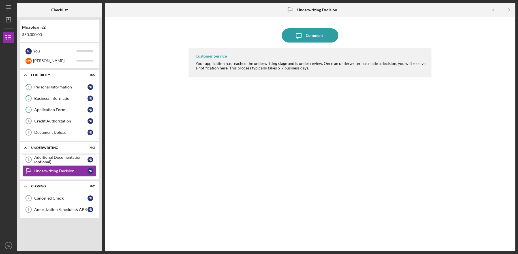
click at [60, 158] on div "Additional Documentation (optional)" at bounding box center [60, 159] width 53 height 9
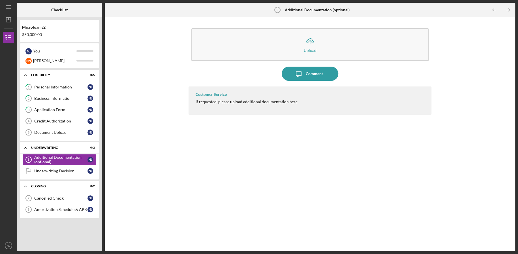
click at [63, 133] on div "Document Upload" at bounding box center [60, 132] width 53 height 5
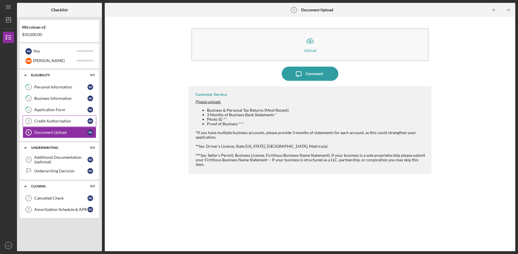
click at [63, 124] on link "Credit Authorization 4 Credit Authorization N J" at bounding box center [60, 120] width 74 height 11
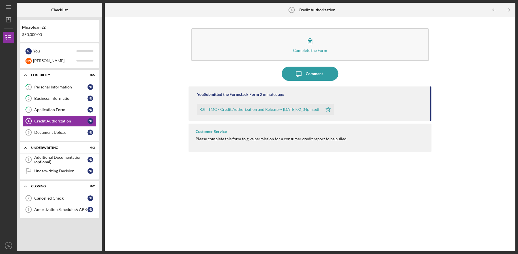
click at [61, 132] on div "Document Upload" at bounding box center [60, 132] width 53 height 5
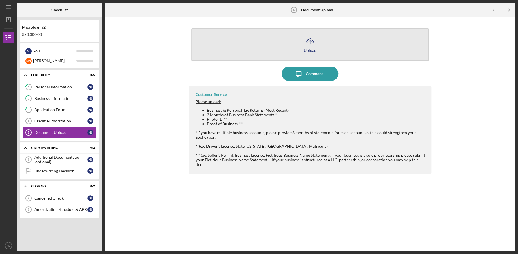
click at [317, 47] on button "Icon/Upload Upload" at bounding box center [309, 44] width 237 height 33
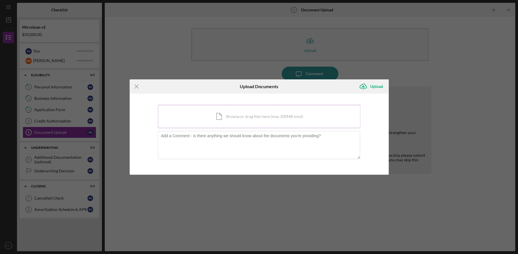
click at [230, 113] on div "Icon/Document Browse or drag files here (max 100MB total) Tap to choose files o…" at bounding box center [259, 116] width 202 height 23
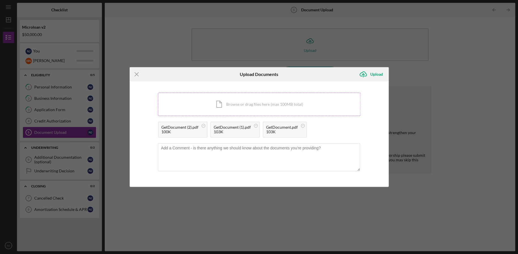
click at [208, 107] on div "Icon/Document Browse or drag files here (max 100MB total) Tap to choose files o…" at bounding box center [259, 104] width 202 height 23
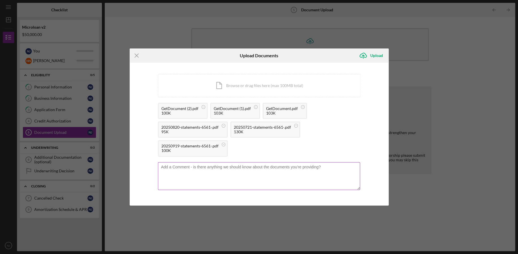
click at [206, 173] on textarea at bounding box center [259, 176] width 202 height 28
click at [134, 57] on icon "Icon/Menu Close" at bounding box center [137, 55] width 14 height 14
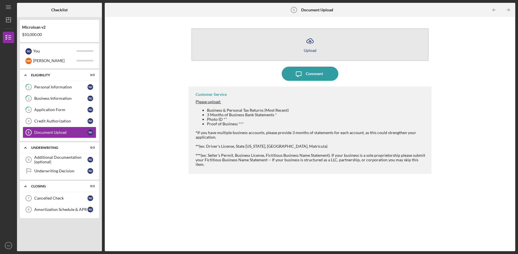
click at [312, 41] on icon "Icon/Upload" at bounding box center [310, 41] width 14 height 14
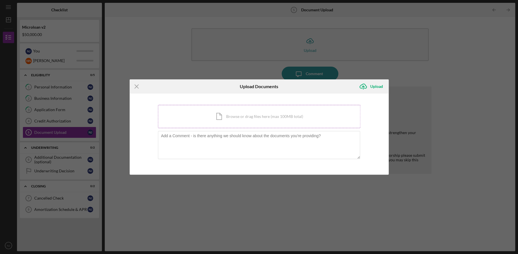
click at [205, 117] on div "Icon/Document Browse or drag files here (max 100MB total) Tap to choose files o…" at bounding box center [259, 116] width 202 height 23
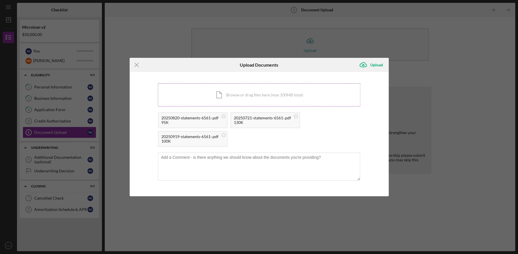
click at [250, 87] on div "Icon/Document Browse or drag files here (max 100MB total) Tap to choose files o…" at bounding box center [259, 94] width 202 height 23
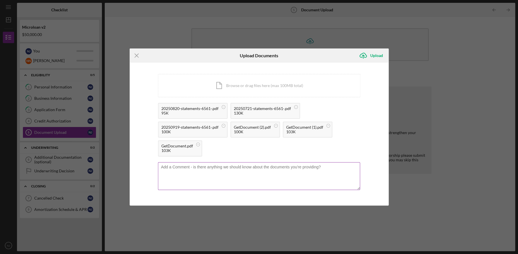
click at [216, 171] on textarea at bounding box center [259, 176] width 202 height 28
type textarea "Personal Bank STatements"
drag, startPoint x: 175, startPoint y: 167, endPoint x: 133, endPoint y: 164, distance: 42.0
click at [133, 164] on div "You're uploading documents related to Document Upload . Icon/Document Browse or…" at bounding box center [259, 134] width 259 height 143
type textarea "Personal Bank Statements 3 Months."
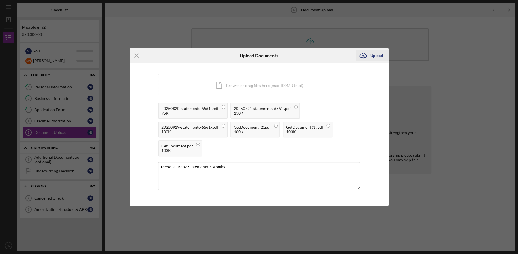
click at [374, 52] on div "Upload" at bounding box center [376, 55] width 13 height 11
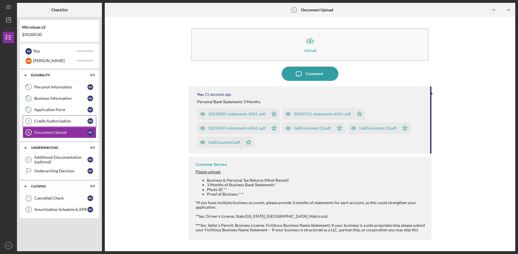
click at [57, 121] on div "Credit Authorization" at bounding box center [60, 121] width 53 height 5
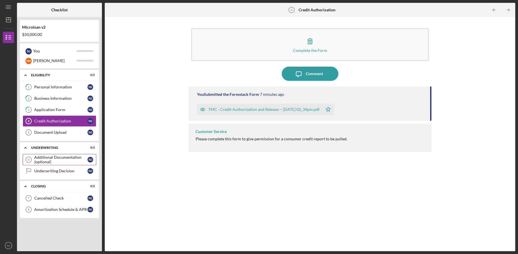
click at [55, 155] on div "Additional Documentation (optional)" at bounding box center [60, 159] width 53 height 9
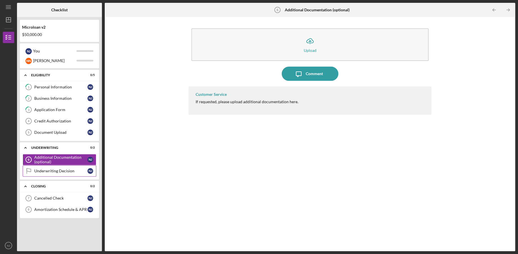
click at [55, 171] on div "Underwriting Decision" at bounding box center [60, 170] width 53 height 5
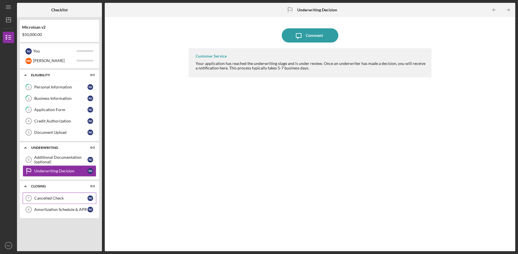
click at [57, 196] on div "Cancelled Check" at bounding box center [60, 198] width 53 height 5
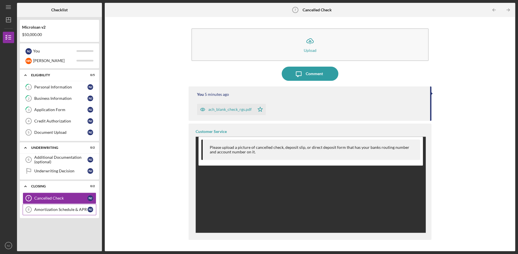
click at [55, 213] on link "Amortization Schedule & [DATE] Amortization [PERSON_NAME] & APR N J" at bounding box center [60, 208] width 74 height 11
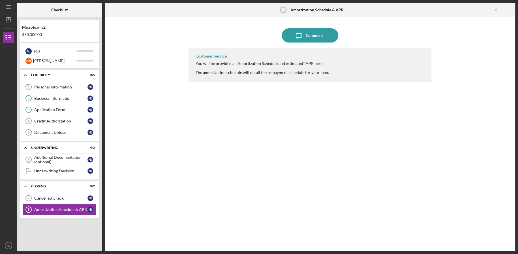
click at [243, 55] on div "Customer Service You will be provided an Amortization Schedule and estimated* A…" at bounding box center [309, 65] width 243 height 34
click at [49, 57] on div "[PERSON_NAME]" at bounding box center [54, 61] width 43 height 10
click at [82, 57] on div "N N [PERSON_NAME]" at bounding box center [60, 61] width 74 height 10
click at [77, 53] on div "N J You" at bounding box center [60, 51] width 74 height 10
click at [10, 17] on icon "Icon/Dashboard" at bounding box center [8, 20] width 14 height 14
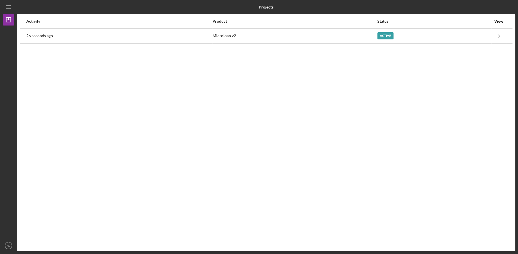
click at [235, 44] on div "Activity Product Status View 26 seconds ago Microloan v2 Active Icon/Navigate M…" at bounding box center [266, 132] width 498 height 237
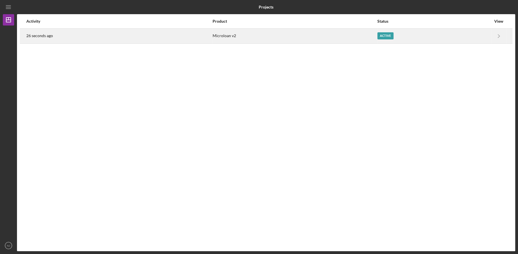
click at [212, 37] on div "26 seconds ago" at bounding box center [119, 36] width 186 height 14
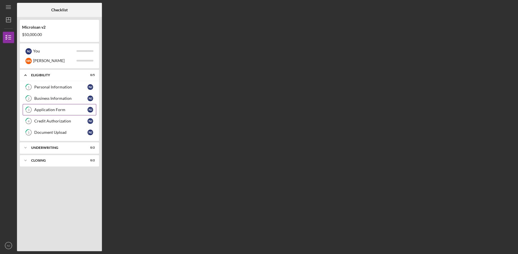
click at [62, 112] on link "3 Application Form N J" at bounding box center [60, 109] width 74 height 11
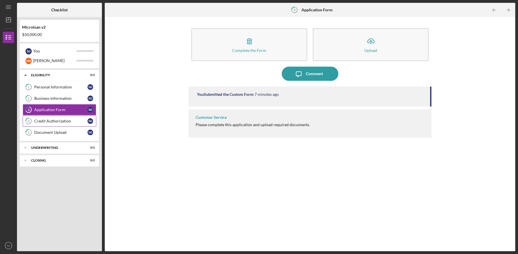
click at [60, 119] on div "Credit Authorization" at bounding box center [60, 121] width 53 height 5
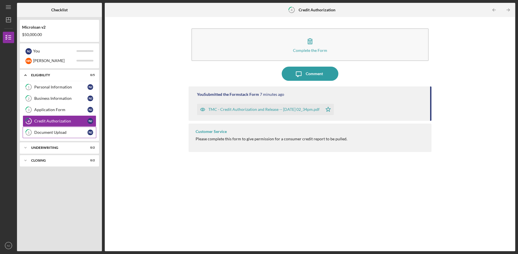
click at [60, 131] on div "Document Upload" at bounding box center [60, 132] width 53 height 5
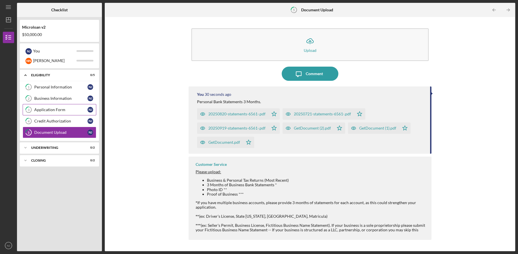
click at [60, 113] on link "3 Application Form N J" at bounding box center [60, 109] width 74 height 11
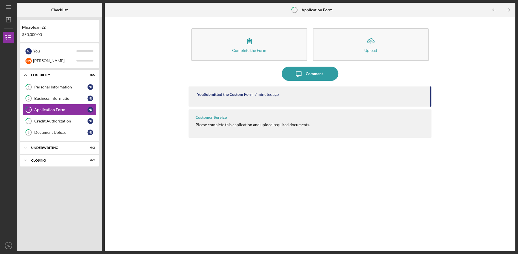
click at [60, 102] on link "2 Business Information N J" at bounding box center [60, 98] width 74 height 11
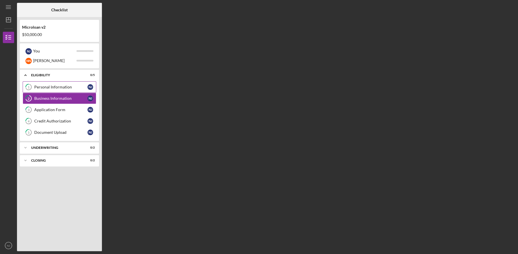
click at [60, 90] on link "1 Personal Information N J" at bounding box center [60, 86] width 74 height 11
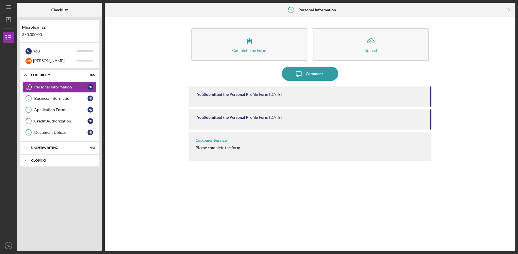
click at [42, 158] on div "Icon/Expander Closing 0 / 2" at bounding box center [59, 160] width 79 height 11
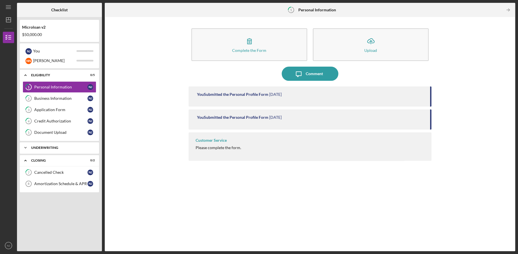
click at [46, 148] on div "Underwriting" at bounding box center [61, 147] width 61 height 3
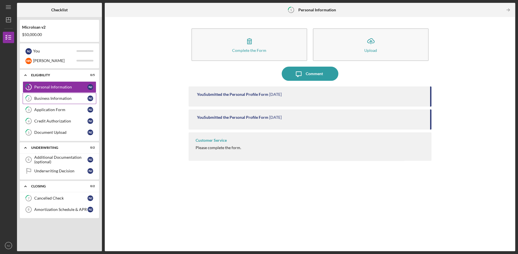
click at [58, 98] on div "Business Information" at bounding box center [60, 98] width 53 height 5
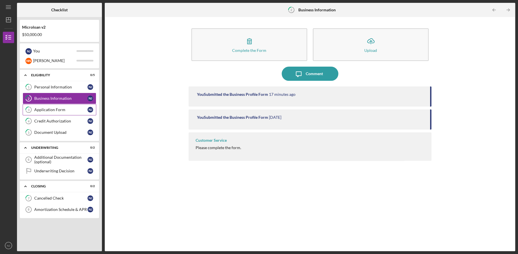
click at [57, 107] on link "3 Application Form N J" at bounding box center [60, 109] width 74 height 11
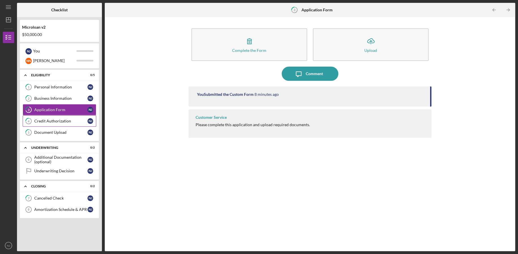
click at [56, 116] on link "4 Credit Authorization N J" at bounding box center [60, 120] width 74 height 11
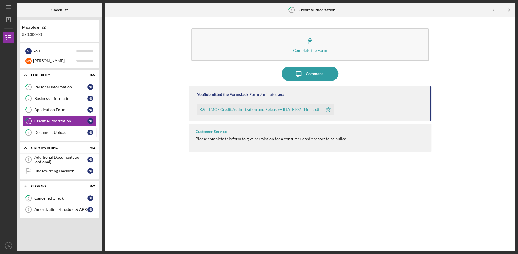
click at [56, 128] on link "5 Document Upload N J" at bounding box center [60, 132] width 74 height 11
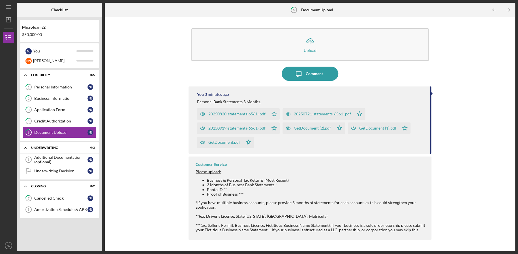
drag, startPoint x: 142, startPoint y: 151, endPoint x: 161, endPoint y: 142, distance: 21.5
click at [161, 142] on div "Icon/Upload Upload Icon/Message Comment You 3 minutes ago Personal Bank Stateme…" at bounding box center [310, 134] width 405 height 228
click at [52, 156] on div "Additional Documentation (optional)" at bounding box center [60, 159] width 53 height 9
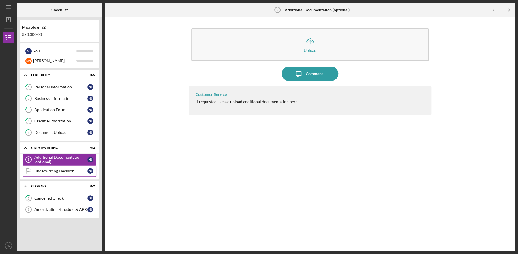
click at [55, 170] on div "Underwriting Decision" at bounding box center [60, 170] width 53 height 5
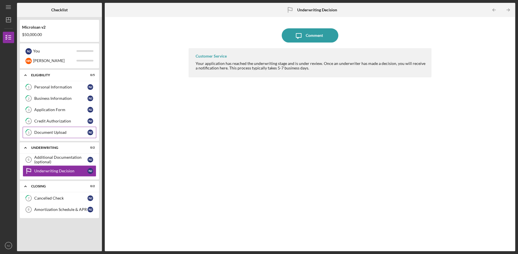
click at [56, 128] on link "5 Document Upload N J" at bounding box center [60, 132] width 74 height 11
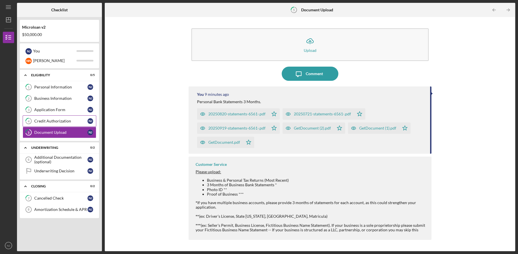
click at [57, 122] on div "Credit Authorization" at bounding box center [60, 121] width 53 height 5
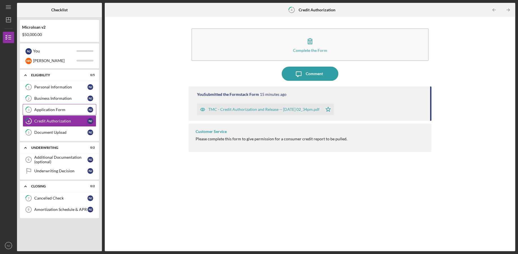
click at [57, 110] on div "Application Form" at bounding box center [60, 109] width 53 height 5
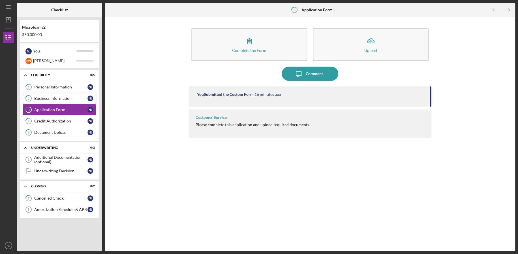
click at [55, 98] on div "Business Information" at bounding box center [60, 98] width 53 height 5
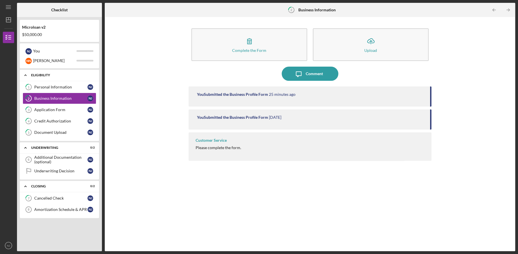
click at [58, 71] on div "Icon/Expander Eligibility 0 / 5" at bounding box center [59, 75] width 79 height 12
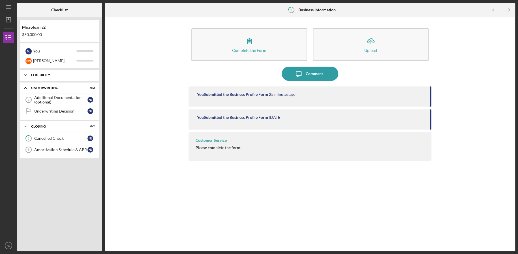
click at [58, 71] on div "Icon/Expander Eligibility 0 / 5" at bounding box center [59, 74] width 79 height 11
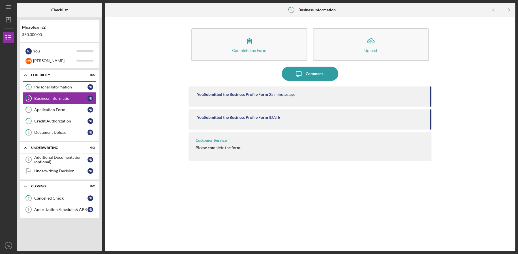
click at [49, 85] on div "Personal Information" at bounding box center [60, 87] width 53 height 5
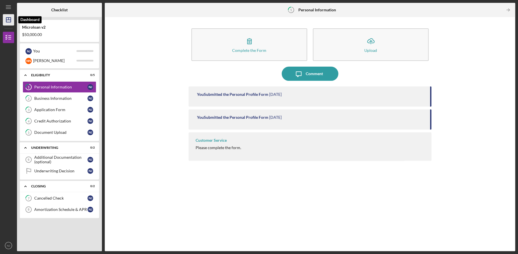
click at [8, 21] on icon "Icon/Dashboard" at bounding box center [8, 20] width 14 height 14
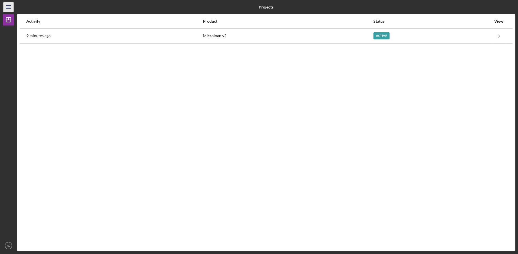
click at [8, 4] on icon "Icon/Menu" at bounding box center [8, 7] width 13 height 13
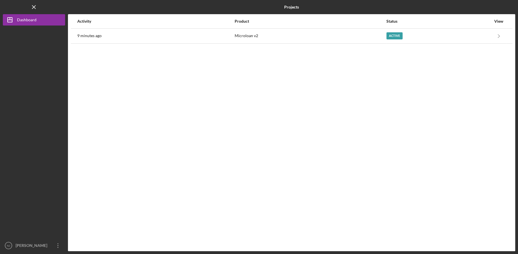
click at [8, 4] on div "Logo-Reversed Created with Sketch. Icon/Menu Close" at bounding box center [34, 7] width 62 height 14
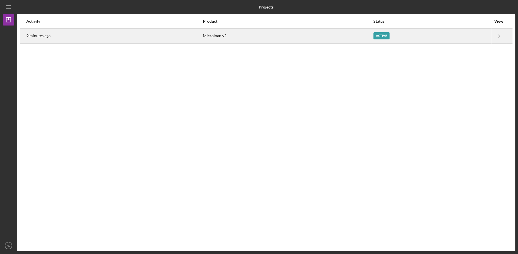
click at [68, 33] on div "9 minutes ago" at bounding box center [114, 36] width 176 height 14
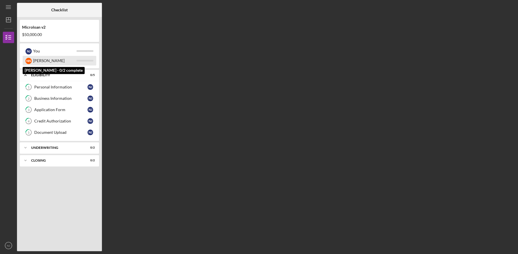
click at [60, 61] on div "[PERSON_NAME]" at bounding box center [54, 61] width 43 height 10
click at [54, 59] on div "[PERSON_NAME]" at bounding box center [54, 61] width 43 height 10
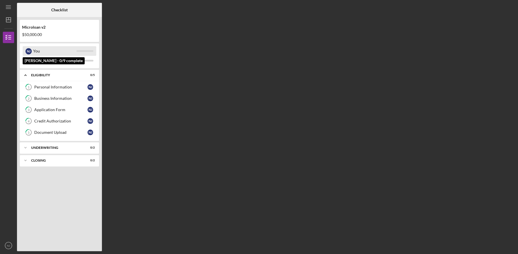
click at [56, 48] on div "You" at bounding box center [54, 51] width 43 height 10
click at [51, 85] on div "Personal Information" at bounding box center [60, 87] width 53 height 5
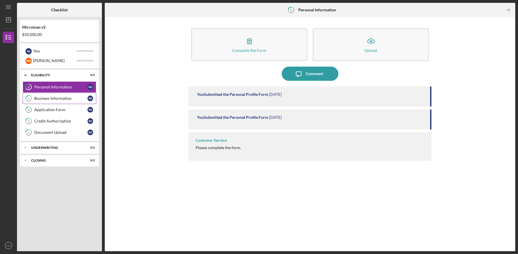
click at [50, 97] on div "Business Information" at bounding box center [60, 98] width 53 height 5
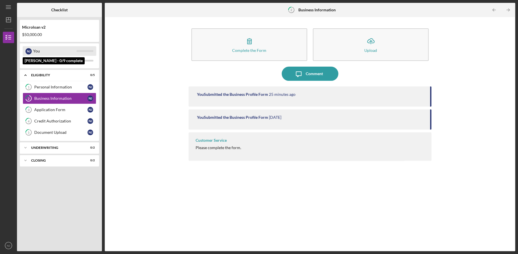
click at [44, 52] on div "You" at bounding box center [54, 51] width 43 height 10
click at [45, 61] on div "[PERSON_NAME]" at bounding box center [54, 61] width 43 height 10
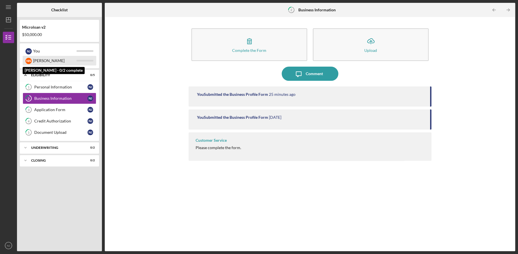
click at [49, 60] on div "[PERSON_NAME]" at bounding box center [54, 61] width 43 height 10
click at [49, 85] on div "Personal Information" at bounding box center [60, 87] width 53 height 5
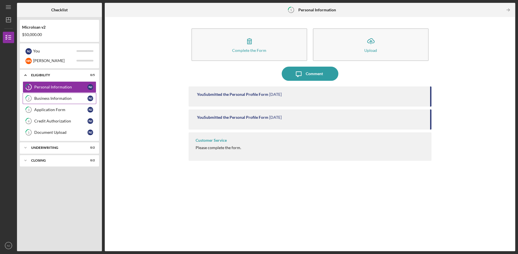
click at [48, 95] on link "2 Business Information N J" at bounding box center [60, 98] width 74 height 11
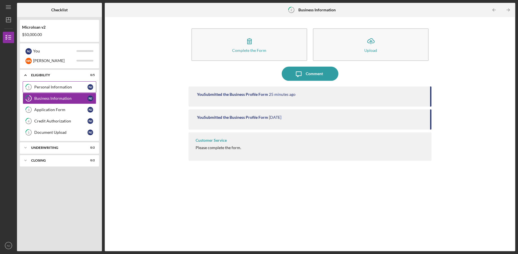
click at [51, 89] on div "Personal Information" at bounding box center [60, 87] width 53 height 5
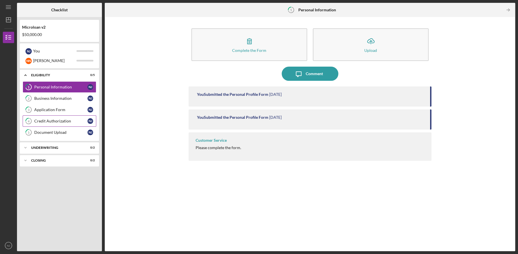
click at [51, 119] on div "Credit Authorization" at bounding box center [60, 121] width 53 height 5
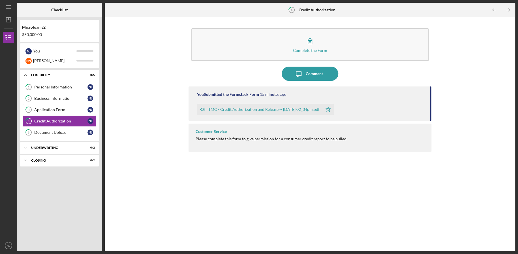
click at [51, 105] on link "3 Application Form N J" at bounding box center [60, 109] width 74 height 11
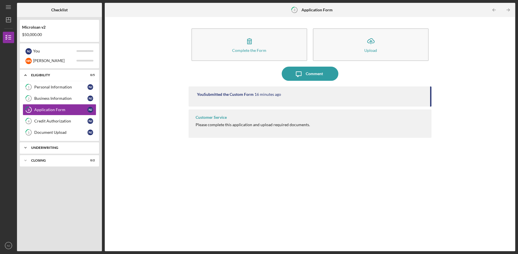
click at [46, 151] on div "Icon/Expander Underwriting 0 / 2" at bounding box center [59, 147] width 79 height 11
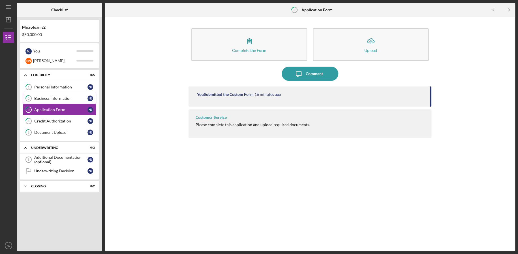
click at [48, 98] on div "Business Information" at bounding box center [60, 98] width 53 height 5
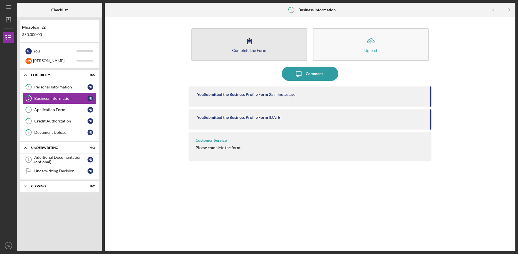
click at [256, 51] on div "Complete the Form" at bounding box center [249, 50] width 34 height 4
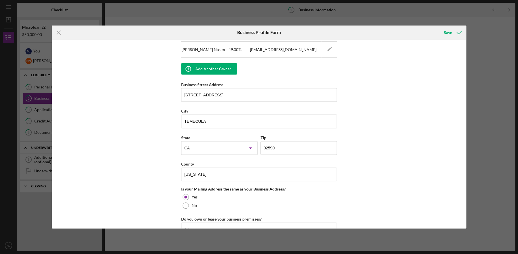
scroll to position [469, 0]
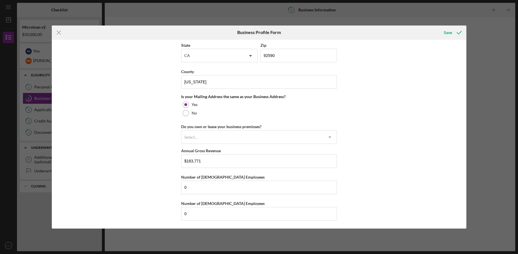
click at [481, 99] on div "Icon/Menu Close Business Profile Form Save Business Name Ranger Global Security…" at bounding box center [259, 127] width 518 height 254
click at [446, 32] on div "Save" at bounding box center [448, 32] width 8 height 11
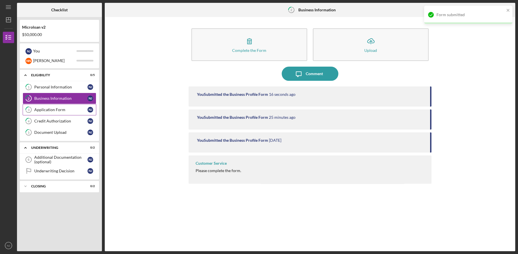
click at [49, 110] on div "Application Form" at bounding box center [60, 109] width 53 height 5
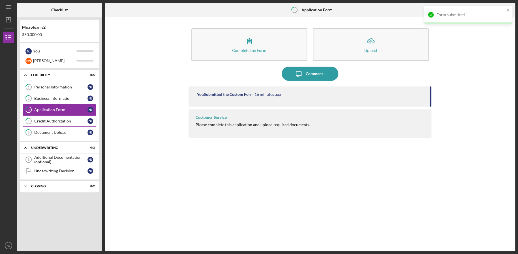
click at [50, 122] on div "Credit Authorization" at bounding box center [60, 121] width 53 height 5
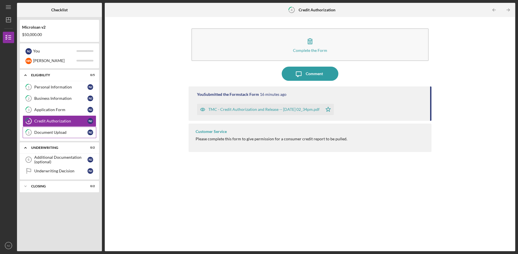
click at [52, 130] on div "Document Upload" at bounding box center [60, 132] width 53 height 5
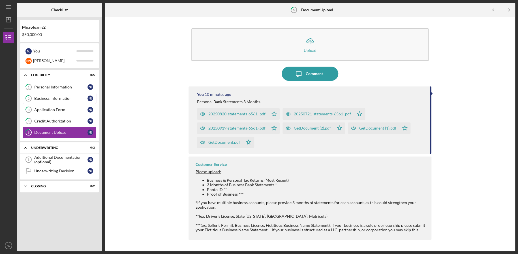
click at [49, 97] on div "Business Information" at bounding box center [60, 98] width 53 height 5
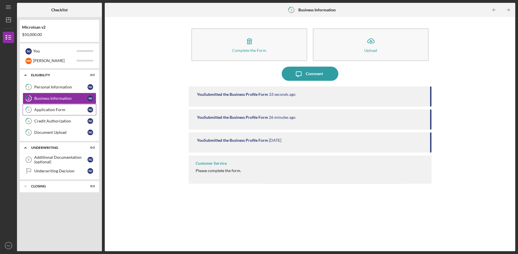
click at [51, 106] on link "3 Application Form N J" at bounding box center [60, 109] width 74 height 11
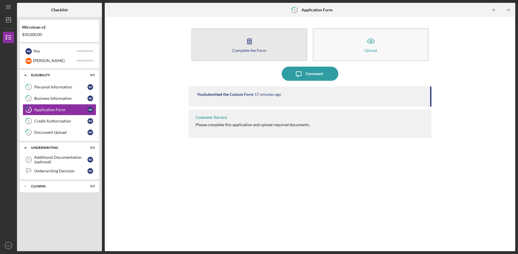
click at [255, 42] on icon "button" at bounding box center [249, 41] width 14 height 14
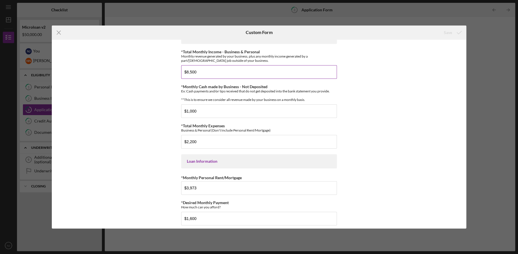
scroll to position [188, 0]
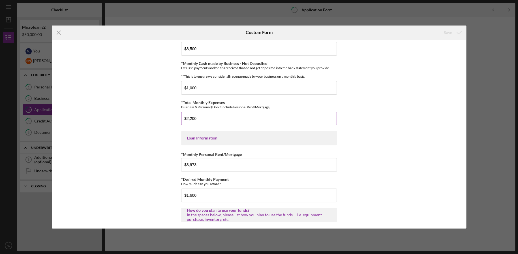
click at [222, 124] on input "$2,200" at bounding box center [259, 119] width 156 height 14
click at [215, 165] on input "$3,973" at bounding box center [259, 165] width 156 height 14
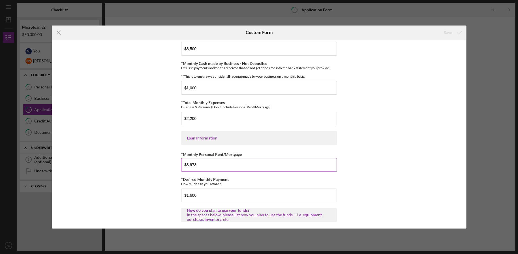
click at [215, 165] on input "$3,973" at bounding box center [259, 165] width 156 height 14
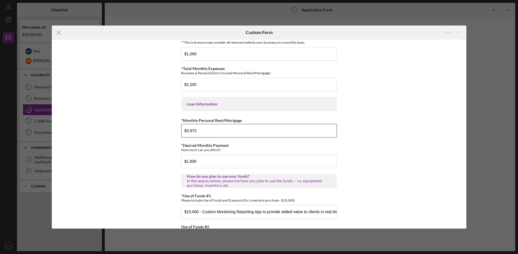
scroll to position [236, 0]
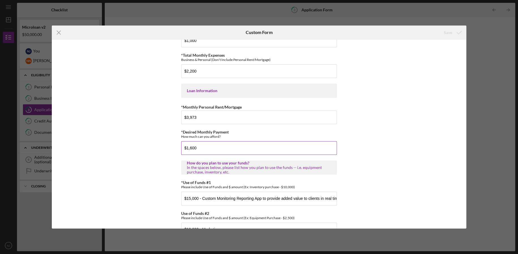
click at [292, 155] on input "$1,600" at bounding box center [259, 148] width 156 height 14
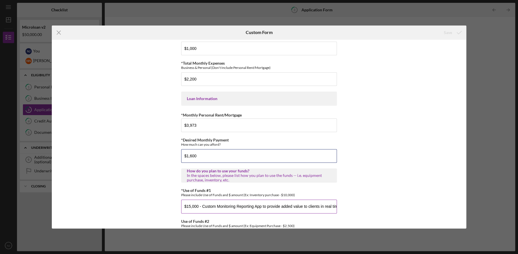
scroll to position [192, 0]
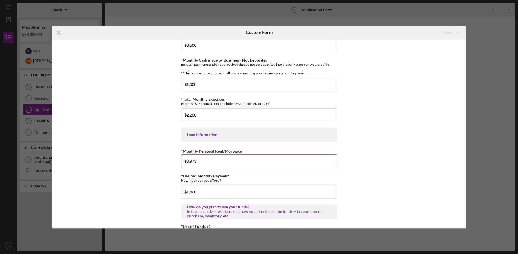
click at [208, 168] on input "$3,973" at bounding box center [259, 161] width 156 height 14
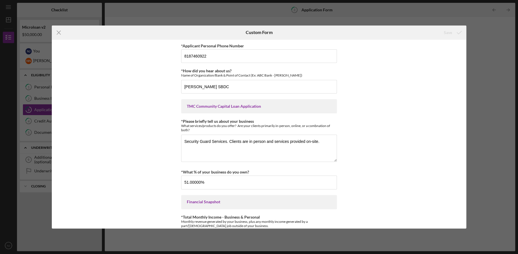
scroll to position [0, 0]
click at [56, 33] on icon "Icon/Menu Close" at bounding box center [59, 32] width 14 height 14
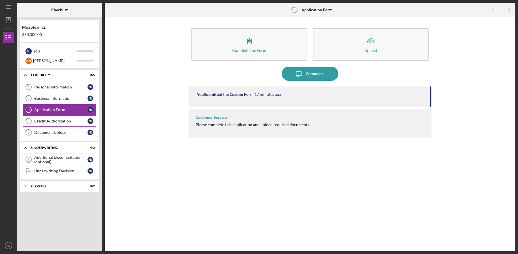
click at [52, 119] on div "Credit Authorization" at bounding box center [60, 121] width 53 height 5
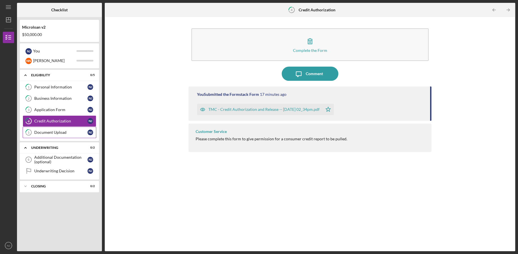
click at [52, 128] on link "5 Document Upload N J" at bounding box center [60, 132] width 74 height 11
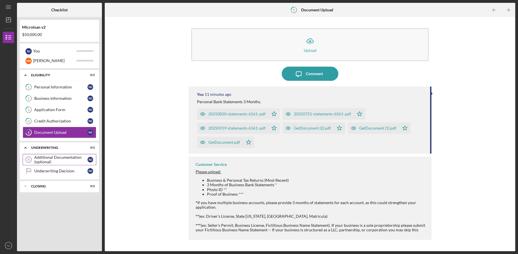
click at [53, 162] on div "Additional Documentation (optional)" at bounding box center [60, 159] width 53 height 9
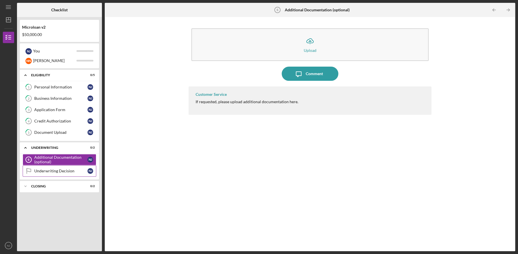
click at [57, 171] on div "Underwriting Decision" at bounding box center [60, 170] width 53 height 5
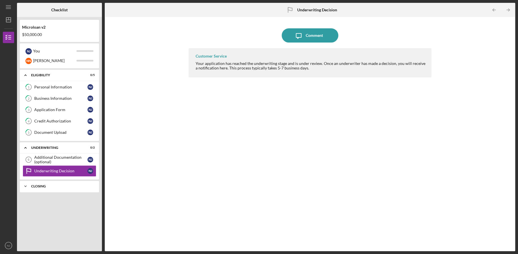
click at [54, 188] on div "Icon/Expander Closing 0 / 2" at bounding box center [59, 185] width 79 height 11
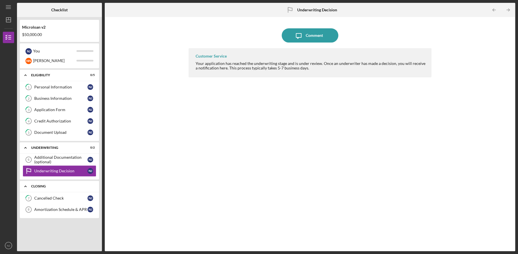
click at [54, 187] on div "Icon/Expander Closing 0 / 2" at bounding box center [59, 186] width 79 height 12
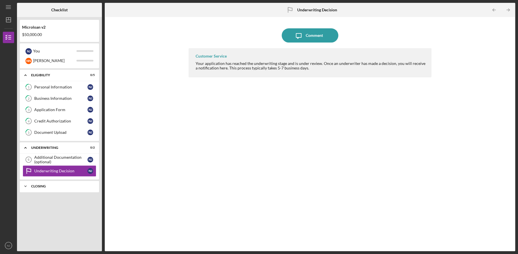
click at [54, 187] on div "Icon/Expander Closing 0 / 2" at bounding box center [59, 185] width 79 height 11
click at [52, 197] on div "Cancelled Check" at bounding box center [60, 198] width 53 height 5
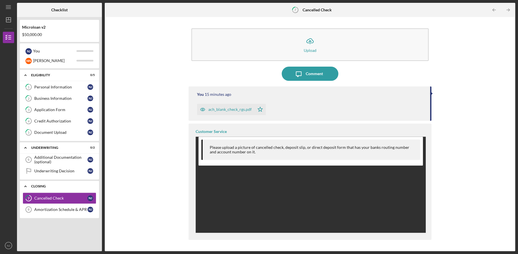
click at [47, 182] on div "Icon/Expander Closing 0 / 2" at bounding box center [59, 186] width 79 height 12
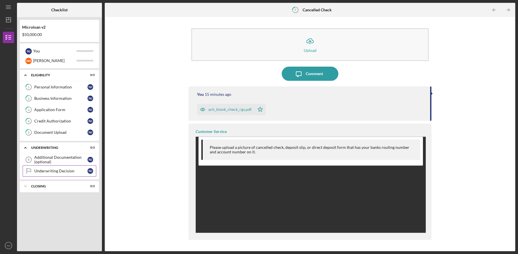
click at [48, 165] on link "Underwriting Decision Underwriting Decision N J" at bounding box center [60, 170] width 74 height 11
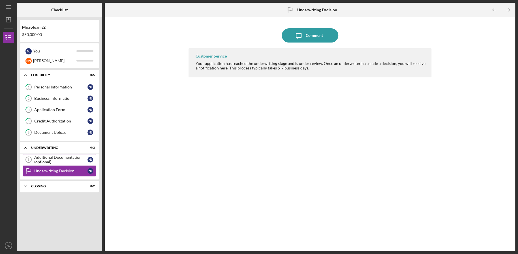
click at [49, 156] on div "Additional Documentation (optional)" at bounding box center [60, 159] width 53 height 9
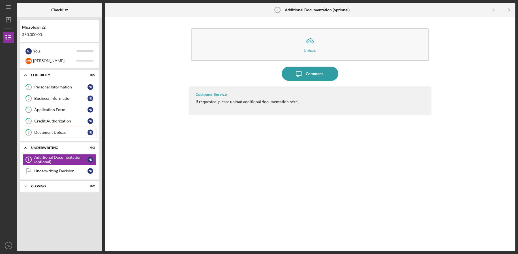
click at [49, 131] on div "Document Upload" at bounding box center [60, 132] width 53 height 5
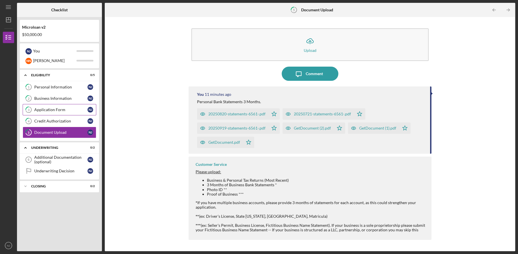
click at [51, 114] on link "3 Application Form N J" at bounding box center [60, 109] width 74 height 11
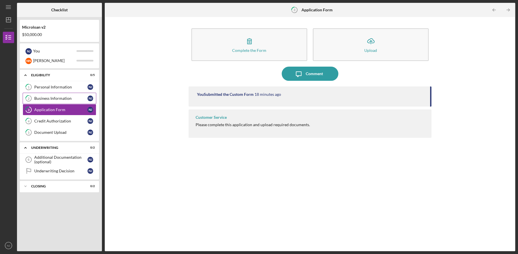
click at [53, 101] on link "2 Business Information N J" at bounding box center [60, 98] width 74 height 11
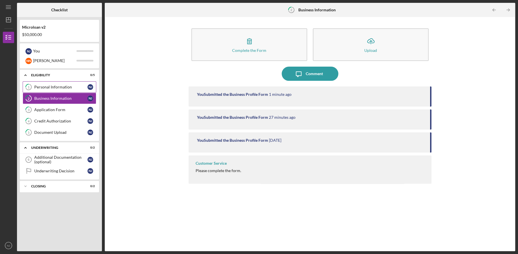
click at [55, 85] on div "Personal Information" at bounding box center [60, 87] width 53 height 5
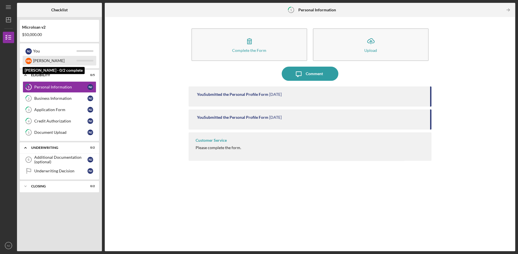
click at [52, 61] on div "[PERSON_NAME]" at bounding box center [54, 61] width 43 height 10
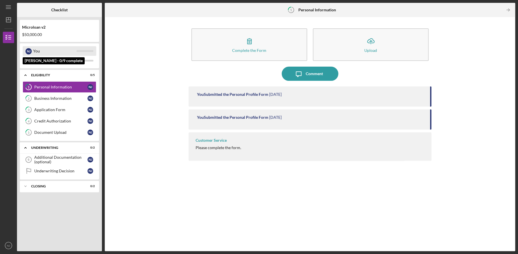
click at [55, 50] on div "You" at bounding box center [54, 51] width 43 height 10
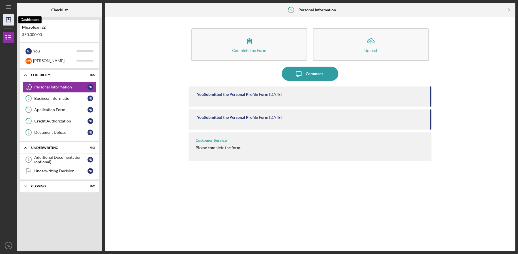
click at [11, 18] on icon "Icon/Dashboard" at bounding box center [8, 20] width 14 height 14
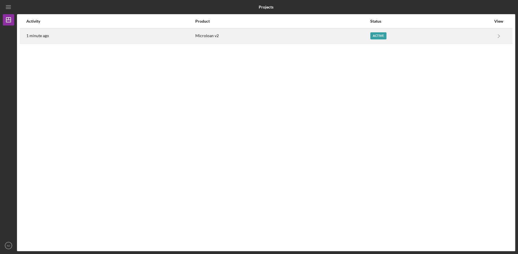
drag, startPoint x: 49, startPoint y: 43, endPoint x: 74, endPoint y: 38, distance: 25.1
click at [49, 43] on div "Activity Product Status View 1 minute ago Microloan v2 Active Icon/Navigate Mic…" at bounding box center [266, 132] width 498 height 237
click at [74, 38] on div "1 minute ago" at bounding box center [110, 36] width 168 height 14
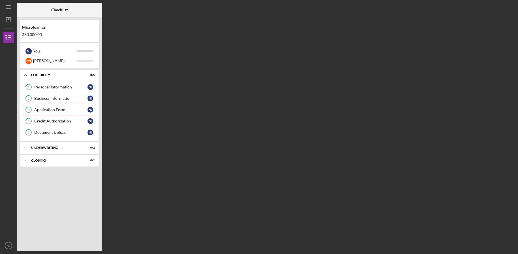
click at [46, 112] on link "3 Application Form N J" at bounding box center [60, 109] width 74 height 11
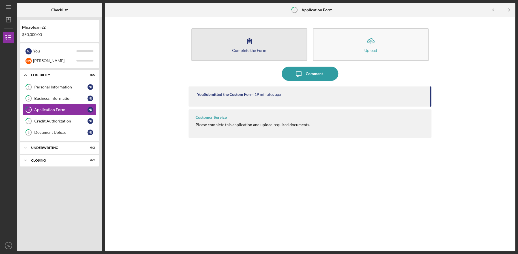
click at [266, 35] on button "Complete the Form Form" at bounding box center [249, 44] width 116 height 33
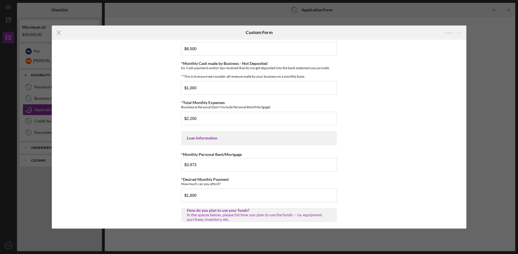
scroll to position [142, 0]
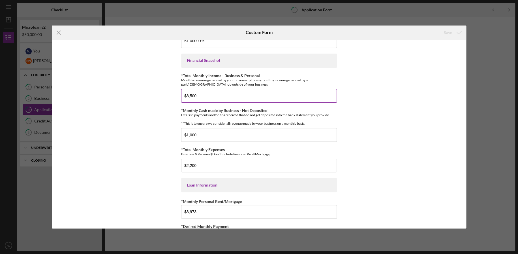
click at [235, 78] on div "Monthly revenue generated by your business, plus any monthly income generated b…" at bounding box center [259, 82] width 156 height 8
drag, startPoint x: 235, startPoint y: 78, endPoint x: 235, endPoint y: 73, distance: 4.5
click at [235, 73] on div "*Total Monthly Income - Business & Personal Monthly revenue generated by your b…" at bounding box center [259, 79] width 156 height 13
click at [235, 73] on label "*Total Monthly Income - Business & Personal" at bounding box center [220, 75] width 79 height 5
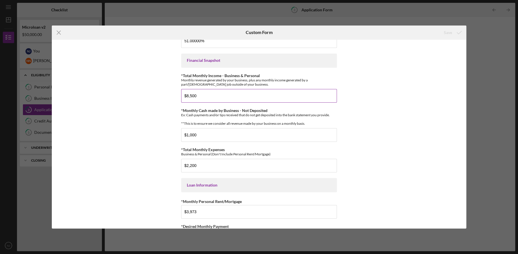
click at [235, 89] on input "$8,500" at bounding box center [259, 96] width 156 height 14
click at [235, 73] on label "*Total Monthly Income - Business & Personal" at bounding box center [220, 75] width 79 height 5
click at [235, 89] on input "$8,500" at bounding box center [259, 96] width 156 height 14
drag, startPoint x: 235, startPoint y: 73, endPoint x: 279, endPoint y: 85, distance: 45.9
click at [279, 85] on div "*Total Monthly Income - Business & Personal Monthly revenue generated by your b…" at bounding box center [259, 79] width 156 height 13
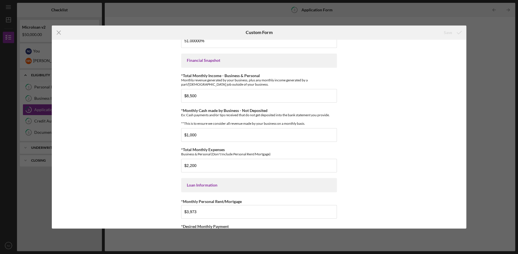
click at [361, 82] on div "*Applicant Personal Phone Number [PHONE_NUMBER] *How did you hear about us? Nam…" at bounding box center [259, 134] width 414 height 189
click at [388, 123] on div "*Applicant Personal Phone Number [PHONE_NUMBER] *How did you hear about us? Nam…" at bounding box center [259, 134] width 414 height 189
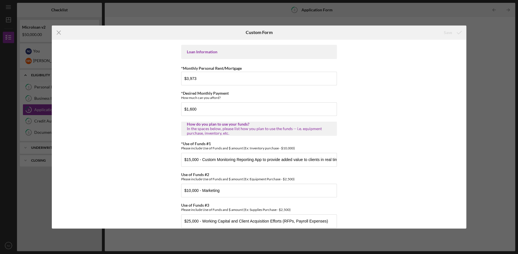
scroll to position [286, 0]
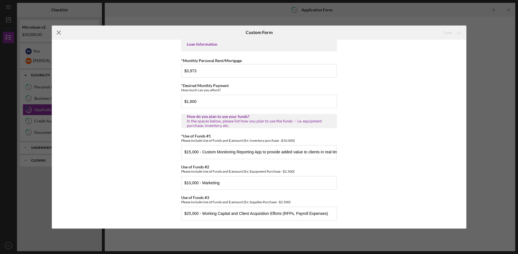
click at [62, 32] on icon "Icon/Menu Close" at bounding box center [59, 32] width 14 height 14
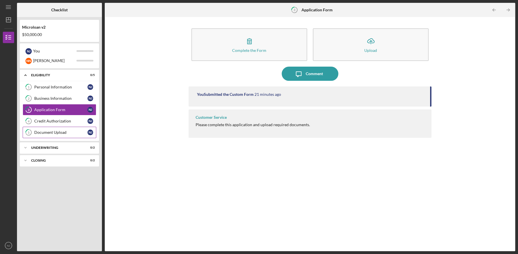
click at [58, 130] on div "Document Upload" at bounding box center [60, 132] width 53 height 5
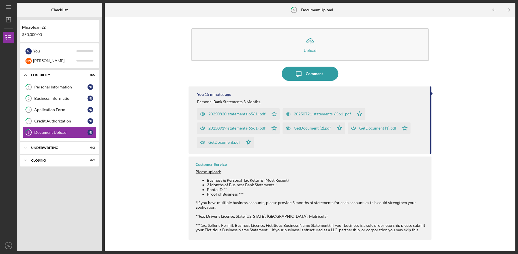
click at [62, 67] on div "N J You N N [PERSON_NAME]" at bounding box center [59, 55] width 79 height 25
click at [61, 59] on div "[PERSON_NAME]" at bounding box center [54, 61] width 43 height 10
click at [55, 133] on div "Document Upload" at bounding box center [60, 132] width 53 height 5
click at [61, 148] on div "Underwriting" at bounding box center [61, 147] width 61 height 3
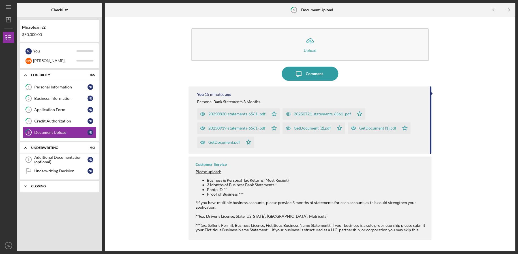
click at [56, 188] on div "Icon/Expander Closing 0 / 2" at bounding box center [59, 185] width 79 height 11
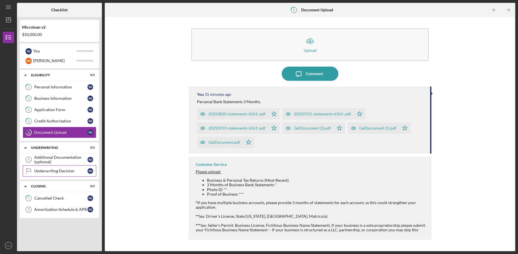
click at [54, 156] on div "Additional Documentation (optional)" at bounding box center [60, 159] width 53 height 9
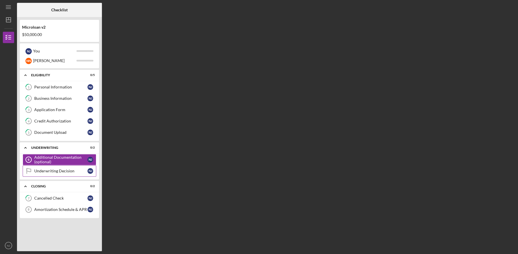
click at [54, 173] on div "Underwriting Decision" at bounding box center [60, 170] width 53 height 5
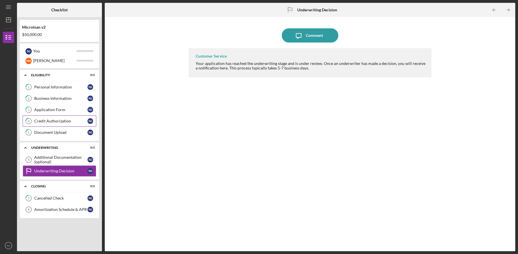
click at [57, 122] on div "Credit Authorization" at bounding box center [60, 121] width 53 height 5
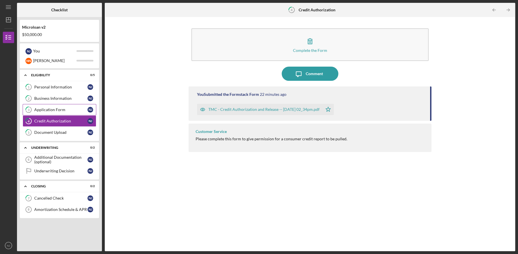
click at [58, 105] on link "3 Application Form N J" at bounding box center [60, 109] width 74 height 11
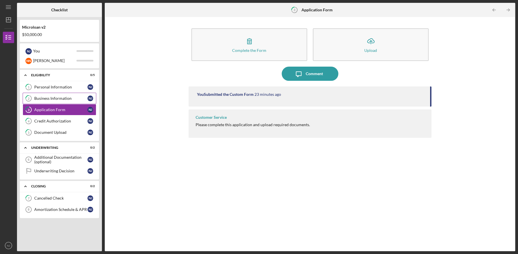
click at [60, 99] on div "Business Information" at bounding box center [60, 98] width 53 height 5
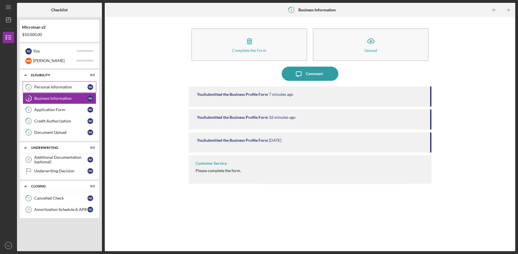
click at [59, 85] on div "Personal Information" at bounding box center [60, 87] width 53 height 5
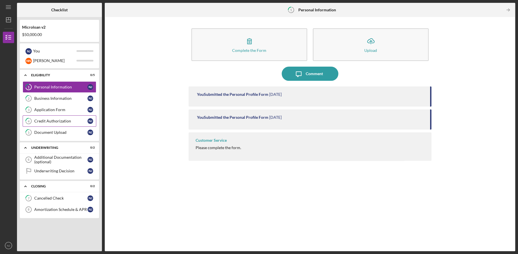
click at [53, 119] on div "Credit Authorization" at bounding box center [60, 121] width 53 height 5
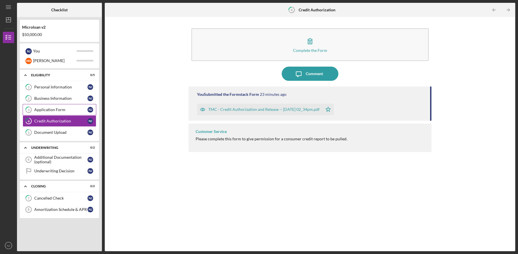
click at [53, 111] on div "Application Form" at bounding box center [60, 109] width 53 height 5
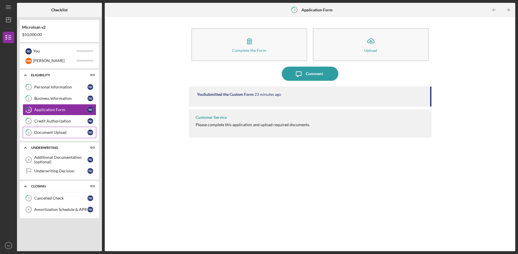
click at [52, 134] on div "Document Upload" at bounding box center [60, 132] width 53 height 5
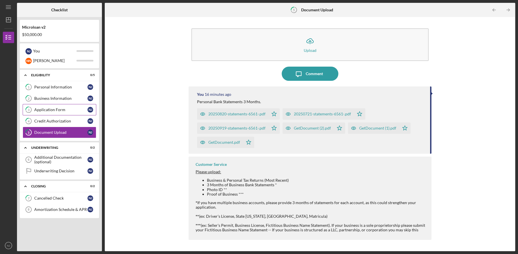
click at [54, 110] on div "Application Form" at bounding box center [60, 109] width 53 height 5
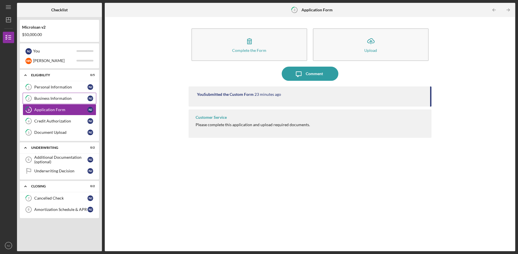
click at [36, 97] on div "Business Information" at bounding box center [60, 98] width 53 height 5
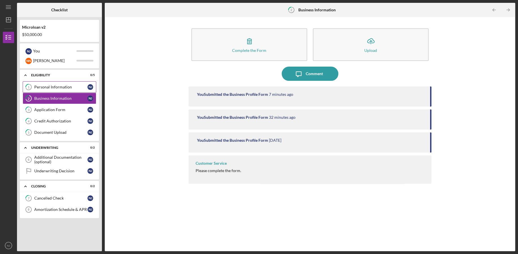
click at [67, 85] on div "Personal Information" at bounding box center [60, 87] width 53 height 5
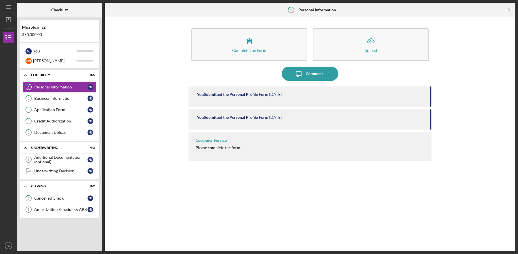
click at [61, 100] on link "2 Business Information N J" at bounding box center [60, 98] width 74 height 11
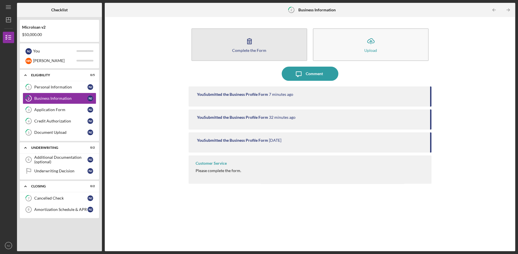
click at [271, 47] on button "Complete the Form Form" at bounding box center [249, 44] width 116 height 33
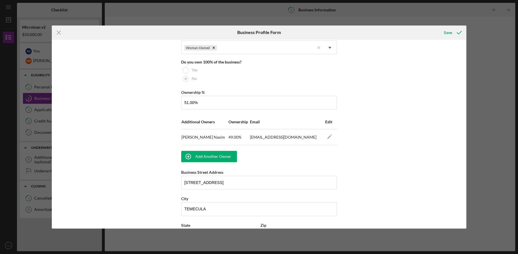
scroll to position [281, 0]
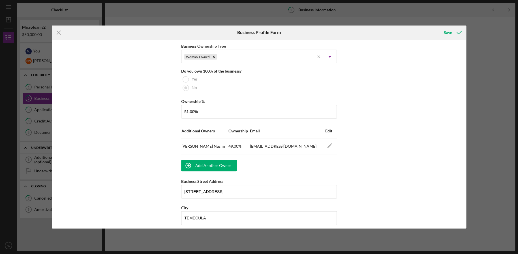
click at [503, 98] on div "Icon/Menu Close Business Profile Form Save Business Name Ranger Global Security…" at bounding box center [259, 127] width 518 height 254
click at [57, 31] on line at bounding box center [59, 33] width 4 height 4
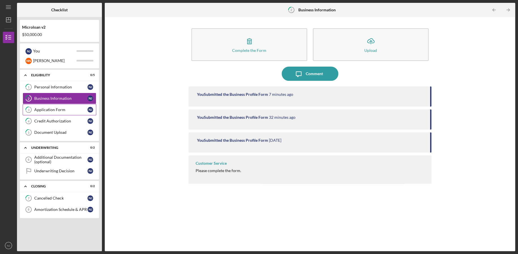
click at [54, 106] on link "3 Application Form N J" at bounding box center [60, 109] width 74 height 11
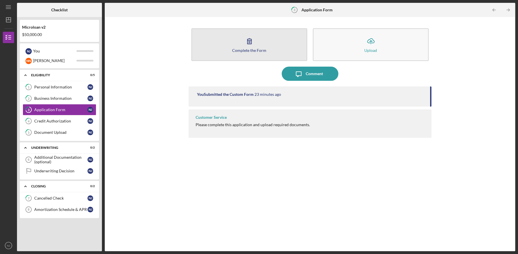
click at [247, 46] on icon "button" at bounding box center [249, 41] width 14 height 14
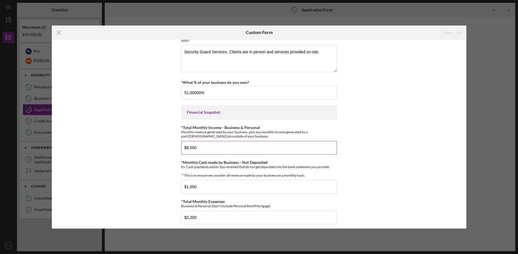
scroll to position [142, 0]
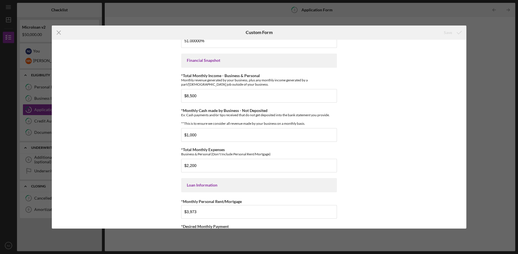
click at [220, 60] on div "Financial Snapshot" at bounding box center [259, 60] width 144 height 5
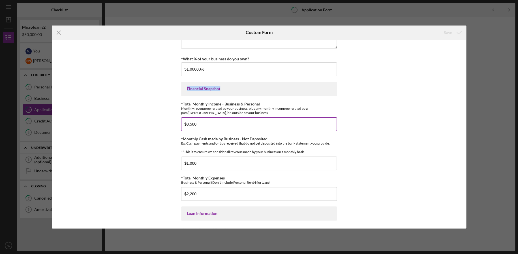
scroll to position [94, 0]
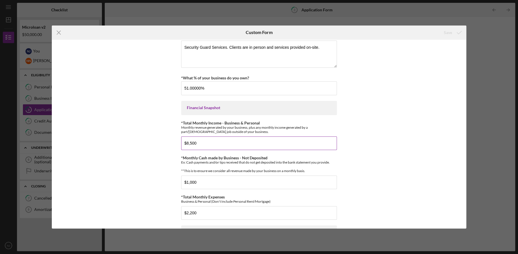
click at [249, 132] on div "Monthly revenue generated by your business, plus any monthly income generated b…" at bounding box center [259, 129] width 156 height 8
drag, startPoint x: 249, startPoint y: 132, endPoint x: 254, endPoint y: 118, distance: 14.6
click at [254, 118] on div "*Applicant Personal Phone Number [PHONE_NUMBER] *How did you hear about us? Nam…" at bounding box center [259, 180] width 156 height 465
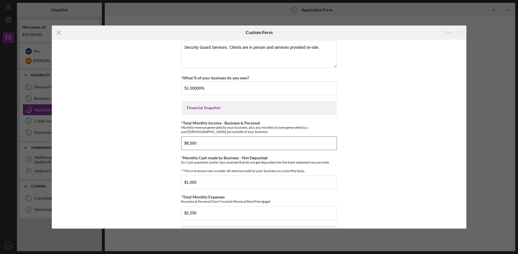
click at [255, 145] on input "$8,500" at bounding box center [259, 143] width 156 height 14
click at [255, 141] on input "$8,500" at bounding box center [259, 143] width 156 height 14
drag, startPoint x: 255, startPoint y: 141, endPoint x: 256, endPoint y: 127, distance: 13.9
click at [256, 127] on div "*Total Monthly Income - Business & Personal Monthly revenue generated by your b…" at bounding box center [259, 135] width 156 height 29
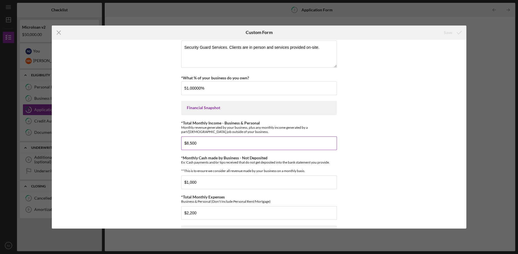
click at [256, 127] on div "Monthly revenue generated by your business, plus any monthly income generated b…" at bounding box center [259, 129] width 156 height 8
drag, startPoint x: 256, startPoint y: 127, endPoint x: 257, endPoint y: 123, distance: 4.7
click at [257, 123] on div "*Total Monthly Income - Business & Personal Monthly revenue generated by your b…" at bounding box center [259, 127] width 156 height 13
click at [257, 123] on label "*Total Monthly Income - Business & Personal" at bounding box center [220, 122] width 79 height 5
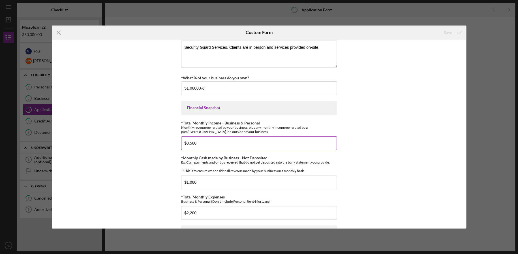
click at [257, 136] on input "$8,500" at bounding box center [259, 143] width 156 height 14
click at [257, 123] on label "*Total Monthly Income - Business & Personal" at bounding box center [220, 122] width 79 height 5
click at [257, 136] on input "$8,500" at bounding box center [259, 143] width 156 height 14
drag, startPoint x: 257, startPoint y: 123, endPoint x: 260, endPoint y: 130, distance: 7.6
click at [260, 129] on div "*Total Monthly Income - Business & Personal Monthly revenue generated by your b…" at bounding box center [259, 127] width 156 height 13
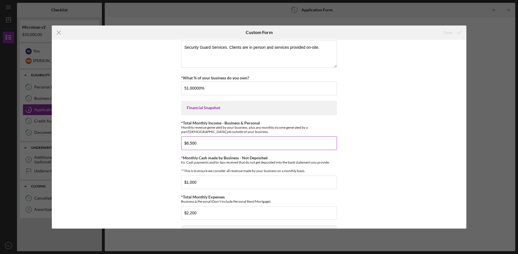
click at [260, 130] on div "Monthly revenue generated by your business, plus any monthly income generated b…" at bounding box center [259, 129] width 156 height 8
drag, startPoint x: 277, startPoint y: 130, endPoint x: 172, endPoint y: 119, distance: 105.4
click at [172, 119] on div "*Applicant Personal Phone Number [PHONE_NUMBER] *How did you hear about us? Nam…" at bounding box center [259, 134] width 414 height 189
click at [192, 124] on label "*Total Monthly Income - Business & Personal" at bounding box center [220, 122] width 79 height 5
click at [192, 136] on input "$8,500" at bounding box center [259, 143] width 156 height 14
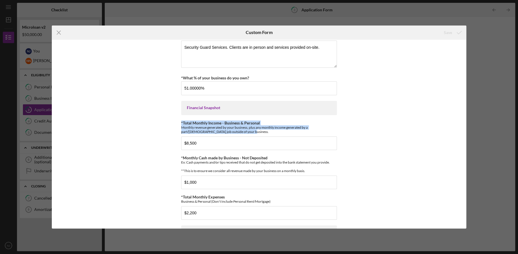
drag, startPoint x: 220, startPoint y: 130, endPoint x: 171, endPoint y: 119, distance: 50.3
click at [171, 119] on div "*Applicant Personal Phone Number [PHONE_NUMBER] *How did you hear about us? Nam…" at bounding box center [259, 134] width 414 height 189
click at [179, 127] on div "*Applicant Personal Phone Number [PHONE_NUMBER] *How did you hear about us? Nam…" at bounding box center [259, 134] width 414 height 189
click at [230, 140] on input "$8,500" at bounding box center [259, 143] width 156 height 14
drag, startPoint x: 201, startPoint y: 140, endPoint x: 173, endPoint y: 140, distance: 27.5
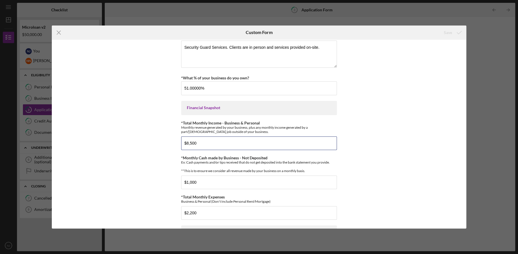
click at [174, 140] on div "*Applicant Personal Phone Number [PHONE_NUMBER] *How did you hear about us? Nam…" at bounding box center [259, 134] width 414 height 189
click at [229, 143] on input "$8,500" at bounding box center [259, 143] width 156 height 14
drag, startPoint x: 246, startPoint y: 147, endPoint x: 170, endPoint y: 144, distance: 77.0
click at [170, 144] on div "*Applicant Personal Phone Number [PHONE_NUMBER] *How did you hear about us? Nam…" at bounding box center [259, 134] width 414 height 189
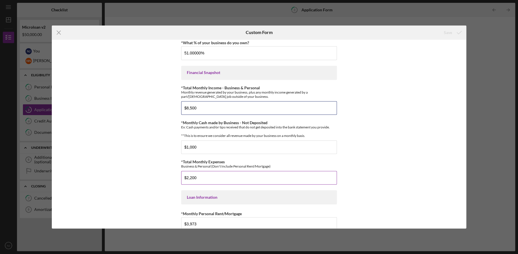
scroll to position [142, 0]
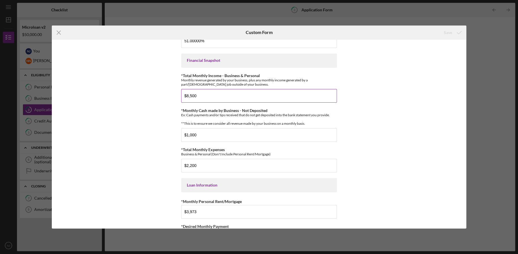
click at [211, 94] on input "$8,500" at bounding box center [259, 96] width 156 height 14
drag, startPoint x: 202, startPoint y: 95, endPoint x: 167, endPoint y: 89, distance: 35.8
click at [169, 89] on div "*Applicant Personal Phone Number [PHONE_NUMBER] *How did you hear about us? Nam…" at bounding box center [259, 134] width 414 height 189
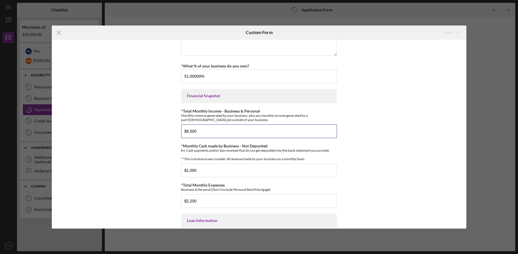
scroll to position [94, 0]
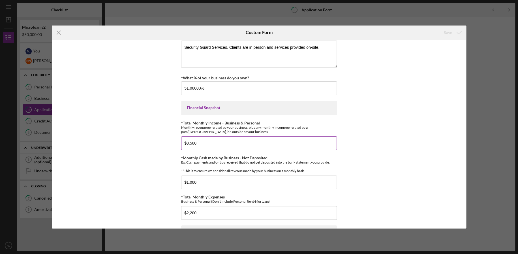
click at [201, 149] on input "$8,500" at bounding box center [259, 143] width 156 height 14
drag, startPoint x: 204, startPoint y: 143, endPoint x: 166, endPoint y: 149, distance: 37.9
click at [183, 146] on input "$8,500" at bounding box center [259, 143] width 156 height 14
click at [195, 143] on input "$8,500" at bounding box center [259, 143] width 156 height 14
click at [183, 123] on label "*Total Monthly Income - Business & Personal" at bounding box center [220, 122] width 79 height 5
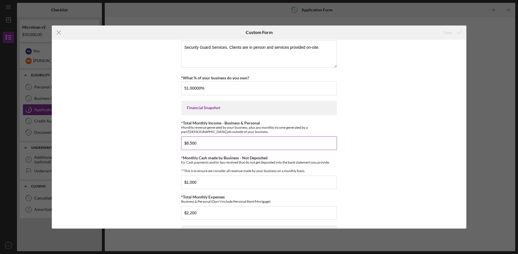
click at [183, 136] on input "$8,500" at bounding box center [259, 143] width 156 height 14
drag, startPoint x: 183, startPoint y: 123, endPoint x: 259, endPoint y: 123, distance: 76.4
click at [259, 123] on div "*Total Monthly Income - Business & Personal Monthly revenue generated by your b…" at bounding box center [259, 127] width 156 height 13
click at [219, 141] on input "$8,500" at bounding box center [259, 143] width 156 height 14
click at [204, 116] on div "*Applicant Personal Phone Number [PHONE_NUMBER] *How did you hear about us? Nam…" at bounding box center [259, 180] width 156 height 465
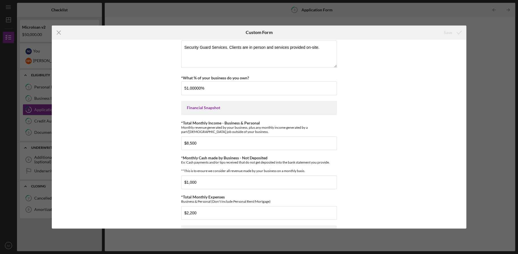
click at [206, 118] on div "*Applicant Personal Phone Number [PHONE_NUMBER] *How did you hear about us? Nam…" at bounding box center [259, 180] width 156 height 465
drag, startPoint x: 206, startPoint y: 118, endPoint x: 218, endPoint y: 129, distance: 16.4
click at [218, 129] on div "*Applicant Personal Phone Number [PHONE_NUMBER] *How did you hear about us? Nam…" at bounding box center [259, 180] width 156 height 465
click at [220, 142] on input "$8,500" at bounding box center [259, 143] width 156 height 14
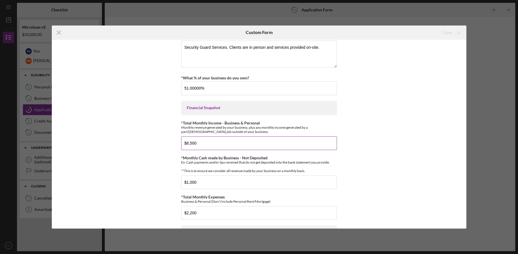
click at [220, 142] on input "$8,500" at bounding box center [259, 143] width 156 height 14
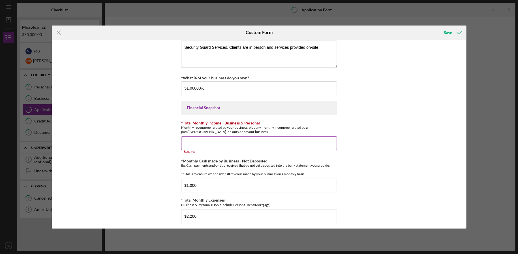
drag, startPoint x: 202, startPoint y: 134, endPoint x: 188, endPoint y: 144, distance: 16.8
click at [202, 134] on div "*Total Monthly Income - Business & Personal Monthly revenue generated by your b…" at bounding box center [259, 137] width 156 height 33
click at [188, 145] on input "*Total Monthly Income - Business & Personal" at bounding box center [259, 143] width 156 height 14
click at [224, 140] on input "*Total Monthly Income - Business & Personal" at bounding box center [259, 143] width 156 height 14
click at [203, 145] on input "*Total Monthly Income - Business & Personal" at bounding box center [259, 143] width 156 height 14
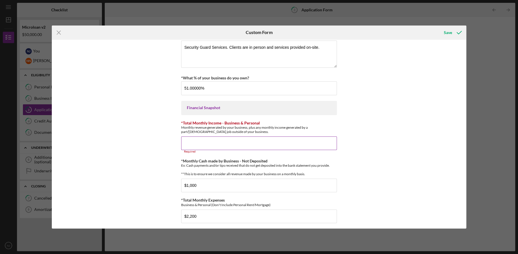
click at [194, 143] on input "*Total Monthly Income - Business & Personal" at bounding box center [259, 143] width 156 height 14
paste input "$18,300"
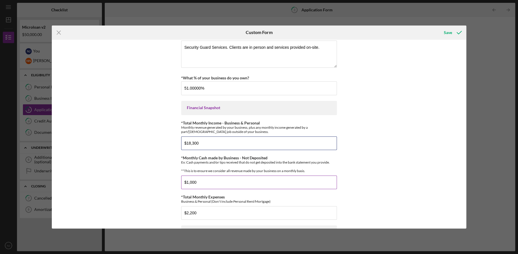
scroll to position [142, 0]
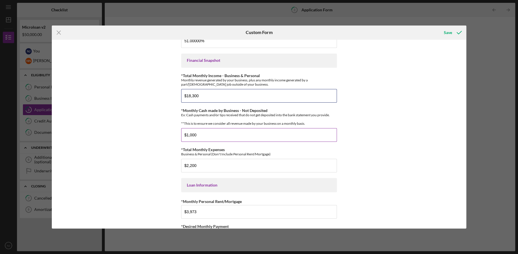
type input "$18,300"
click at [213, 113] on div "Ex: Cash payments and/or tips received that do not get deposited into the bank …" at bounding box center [259, 119] width 156 height 13
click at [216, 115] on div "Ex: Cash payments and/or tips received that do not get deposited into the bank …" at bounding box center [259, 119] width 156 height 13
click at [216, 111] on label "*Monthly Cash made by Business - Not Deposited" at bounding box center [224, 110] width 86 height 5
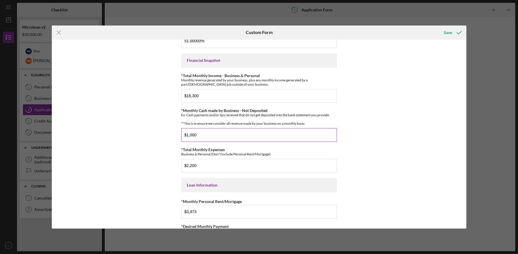
click at [216, 128] on input "$1,000" at bounding box center [259, 135] width 156 height 14
click at [216, 111] on label "*Monthly Cash made by Business - Not Deposited" at bounding box center [224, 110] width 86 height 5
click at [216, 128] on input "$1,000" at bounding box center [259, 135] width 156 height 14
drag, startPoint x: 216, startPoint y: 111, endPoint x: 209, endPoint y: 143, distance: 32.5
click at [217, 118] on div "*Monthly Cash made by Business - Not Deposited Ex: Cash payments and/or tips re…" at bounding box center [259, 116] width 156 height 17
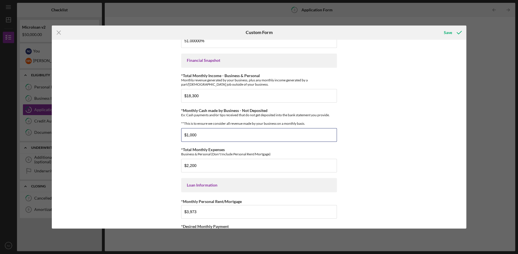
drag, startPoint x: 198, startPoint y: 142, endPoint x: 168, endPoint y: 135, distance: 30.6
click at [185, 140] on input "$1,000" at bounding box center [259, 135] width 156 height 14
click at [204, 170] on input "$2,200" at bounding box center [259, 165] width 156 height 14
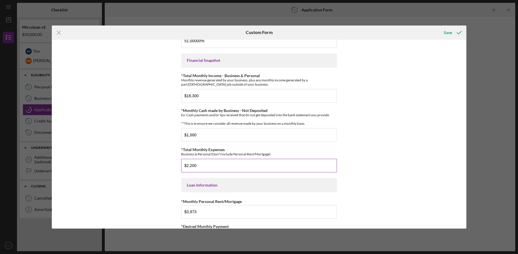
click at [204, 169] on input "$2,200" at bounding box center [259, 165] width 156 height 14
drag, startPoint x: 214, startPoint y: 174, endPoint x: 172, endPoint y: 173, distance: 41.6
click at [183, 172] on input "$2,200" at bounding box center [259, 165] width 156 height 14
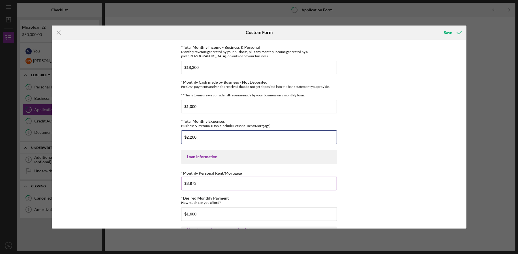
scroll to position [188, 0]
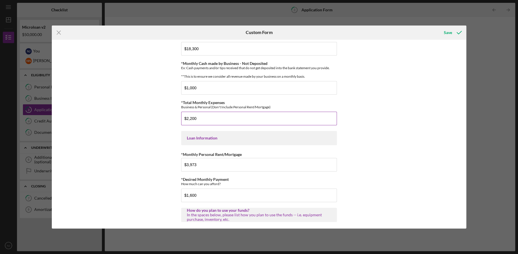
click at [240, 125] on input "$2,200" at bounding box center [259, 119] width 156 height 14
click at [206, 165] on input "$3,973" at bounding box center [259, 165] width 156 height 14
drag, startPoint x: 200, startPoint y: 170, endPoint x: 171, endPoint y: 162, distance: 29.9
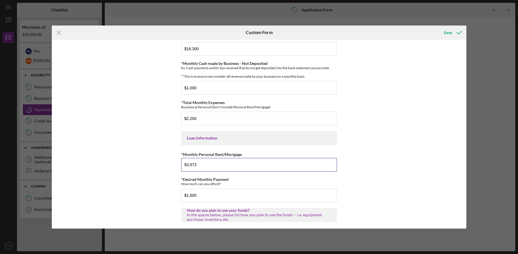
click at [171, 162] on div "*Applicant Personal Phone Number [PHONE_NUMBER] *How did you hear about us? Nam…" at bounding box center [259, 134] width 414 height 189
type input "$0"
click at [250, 169] on input "*Monthly Personal Rent/Mortgage" at bounding box center [259, 165] width 156 height 14
type input "$95"
click at [328, 140] on div "Loan Information" at bounding box center [259, 138] width 144 height 5
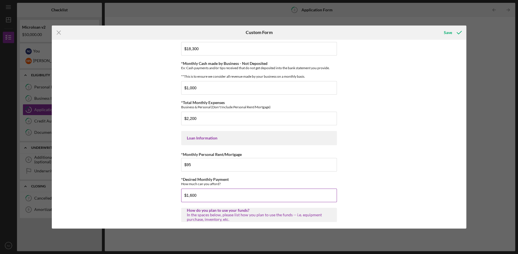
click at [227, 200] on input "$1,600" at bounding box center [259, 195] width 156 height 14
click at [259, 119] on input "$2,200" at bounding box center [259, 119] width 156 height 14
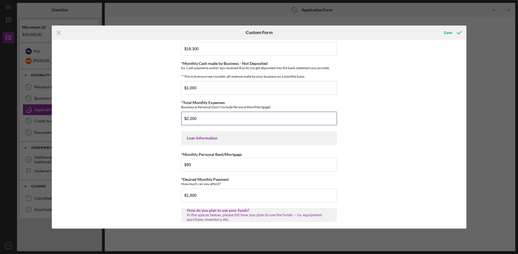
drag, startPoint x: 212, startPoint y: 121, endPoint x: 169, endPoint y: 121, distance: 42.7
click at [171, 121] on div "*Applicant Personal Phone Number [PHONE_NUMBER] *How did you hear about us? Nam…" at bounding box center [259, 134] width 414 height 189
click at [215, 124] on input "$2,200" at bounding box center [259, 119] width 156 height 14
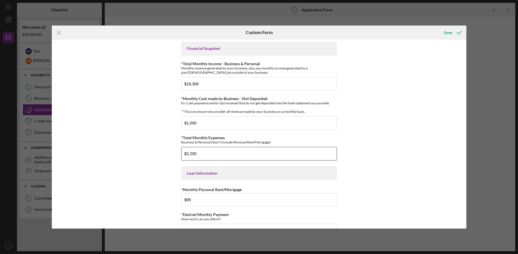
scroll to position [142, 0]
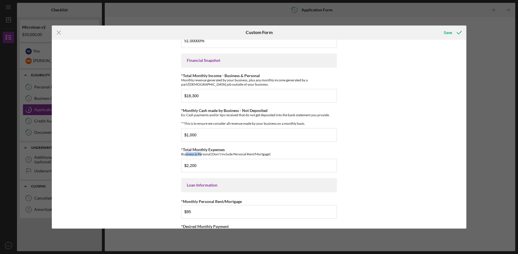
drag, startPoint x: 201, startPoint y: 158, endPoint x: 172, endPoint y: 158, distance: 28.6
click at [174, 158] on div "*Applicant Personal Phone Number [PHONE_NUMBER] *How did you hear about us? Nam…" at bounding box center [259, 134] width 414 height 189
click at [199, 171] on input "$2,200" at bounding box center [259, 165] width 156 height 14
click at [200, 170] on input "$2,200" at bounding box center [259, 165] width 156 height 14
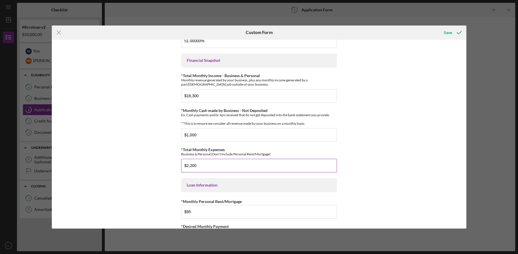
click at [200, 170] on input "$2,200" at bounding box center [259, 165] width 156 height 14
click at [211, 168] on input "$2,200" at bounding box center [259, 165] width 156 height 14
paste input "11,653.2"
click at [352, 149] on div "*Applicant Personal Phone Number [PHONE_NUMBER] *How did you hear about us? Nam…" at bounding box center [259, 134] width 414 height 189
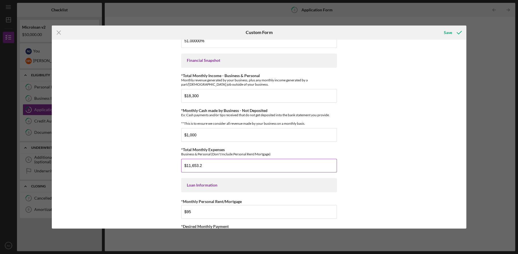
click at [260, 170] on input "$11,653.2" at bounding box center [259, 165] width 156 height 14
type input "$11,653"
click at [353, 155] on div "*Applicant Personal Phone Number [PHONE_NUMBER] *How did you hear about us? Nam…" at bounding box center [259, 134] width 414 height 189
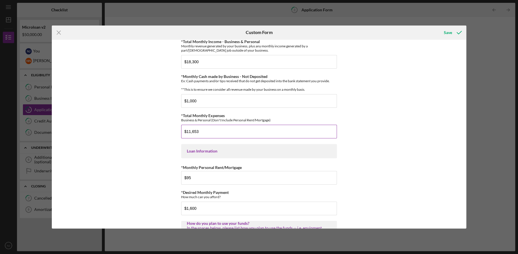
scroll to position [188, 0]
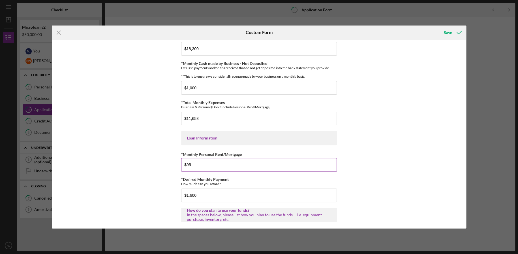
click at [197, 156] on label "*Monthly Personal Rent/Mortgage" at bounding box center [211, 154] width 61 height 5
click at [197, 158] on input "$95" at bounding box center [259, 165] width 156 height 14
click at [197, 156] on label "*Monthly Personal Rent/Mortgage" at bounding box center [211, 154] width 61 height 5
click at [197, 158] on input "$95" at bounding box center [259, 165] width 156 height 14
click at [197, 156] on label "*Monthly Personal Rent/Mortgage" at bounding box center [211, 154] width 61 height 5
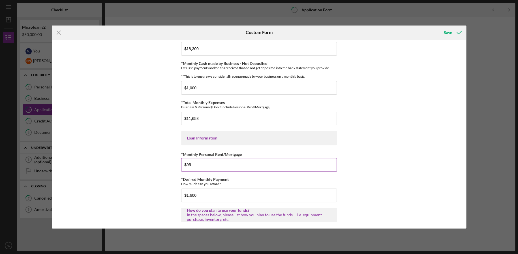
click at [197, 158] on input "$95" at bounding box center [259, 165] width 156 height 14
click at [212, 171] on input "$95" at bounding box center [259, 165] width 156 height 14
drag, startPoint x: 212, startPoint y: 172, endPoint x: 153, endPoint y: 171, distance: 59.4
click at [177, 172] on div "*Applicant Personal Phone Number [PHONE_NUMBER] *How did you hear about us? Nam…" at bounding box center [259, 134] width 414 height 189
click at [236, 196] on input "$1,600" at bounding box center [259, 195] width 156 height 14
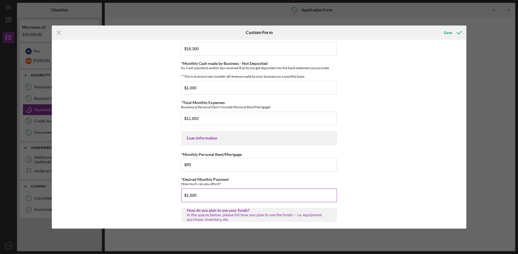
click at [236, 196] on input "$1,600" at bounding box center [259, 195] width 156 height 14
click at [218, 186] on div "How much can you afford?" at bounding box center [259, 183] width 156 height 4
drag, startPoint x: 220, startPoint y: 187, endPoint x: 165, endPoint y: 181, distance: 55.5
click at [165, 181] on div "*Applicant Personal Phone Number [PHONE_NUMBER] *How did you hear about us? Nam…" at bounding box center [259, 134] width 414 height 189
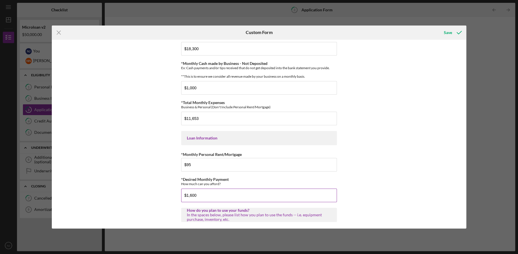
click at [196, 199] on input "$1,600" at bounding box center [259, 195] width 156 height 14
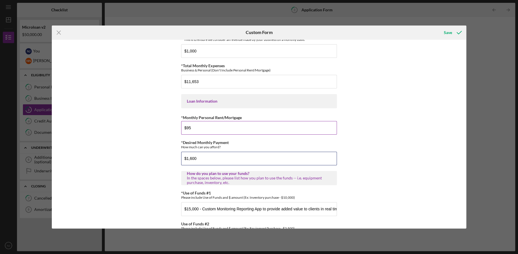
scroll to position [236, 0]
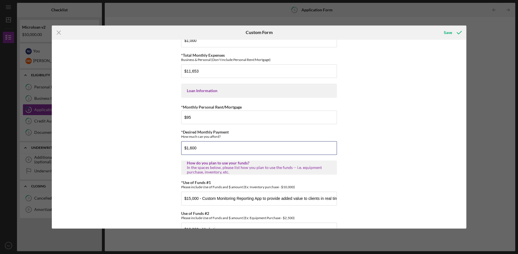
drag, startPoint x: 206, startPoint y: 155, endPoint x: 175, endPoint y: 153, distance: 31.7
click at [175, 153] on div "*Applicant Personal Phone Number [PHONE_NUMBER] *How did you hear about us? Nam…" at bounding box center [259, 134] width 414 height 189
drag, startPoint x: 179, startPoint y: 136, endPoint x: 232, endPoint y: 140, distance: 53.4
click at [232, 140] on div "*Applicant Personal Phone Number [PHONE_NUMBER] *How did you hear about us? Nam…" at bounding box center [259, 134] width 414 height 189
drag, startPoint x: 218, startPoint y: 123, endPoint x: 162, endPoint y: 117, distance: 55.7
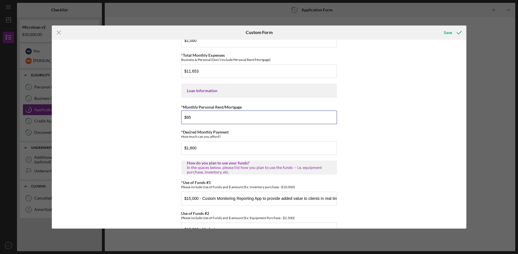
click at [186, 121] on input "$95" at bounding box center [259, 117] width 156 height 14
drag, startPoint x: 231, startPoint y: 111, endPoint x: 186, endPoint y: 114, distance: 45.7
click at [190, 115] on div "*Monthly Personal Rent/Mortgage $95" at bounding box center [259, 113] width 156 height 21
click at [207, 123] on input "$95" at bounding box center [259, 117] width 156 height 14
click at [226, 155] on input "$1,600" at bounding box center [259, 148] width 156 height 14
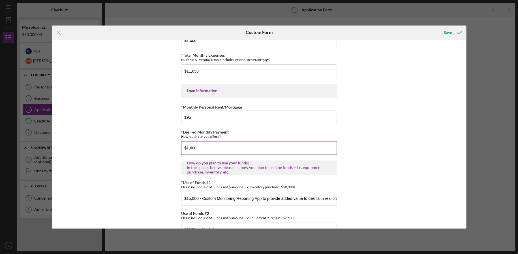
click at [226, 155] on input "$1,600" at bounding box center [259, 148] width 156 height 14
click at [228, 155] on input "$1,600" at bounding box center [259, 148] width 156 height 14
click at [203, 134] on label "*Desired Monthly Payment" at bounding box center [205, 131] width 48 height 5
click at [203, 141] on input "$1,600" at bounding box center [259, 148] width 156 height 14
click at [203, 134] on label "*Desired Monthly Payment" at bounding box center [205, 131] width 48 height 5
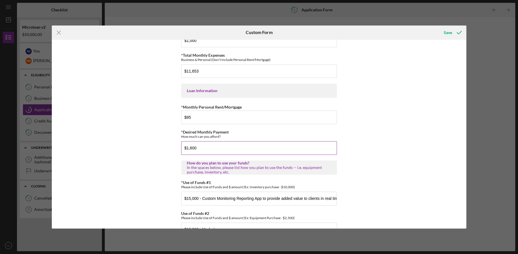
click at [203, 141] on input "$1,600" at bounding box center [259, 148] width 156 height 14
drag, startPoint x: 203, startPoint y: 137, endPoint x: 227, endPoint y: 143, distance: 24.9
click at [227, 143] on div "*Desired Monthly Payment How much can you afford? $1,600" at bounding box center [259, 142] width 156 height 25
click at [362, 134] on div "*Applicant Personal Phone Number [PHONE_NUMBER] *How did you hear about us? Nam…" at bounding box center [259, 134] width 414 height 189
click at [358, 131] on div "*Applicant Personal Phone Number [PHONE_NUMBER] *How did you hear about us? Nam…" at bounding box center [259, 134] width 414 height 189
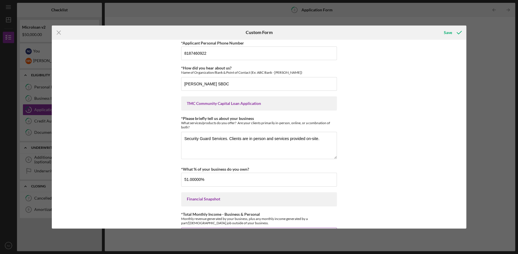
scroll to position [0, 0]
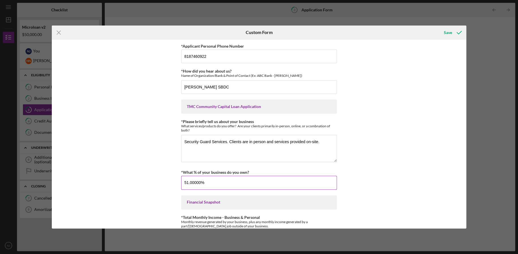
click at [262, 185] on input "51.00000%" at bounding box center [259, 182] width 156 height 14
type input "100.00000%"
click at [359, 120] on div "*Applicant Personal Phone Number [PHONE_NUMBER] *How did you hear about us? Nam…" at bounding box center [259, 134] width 414 height 189
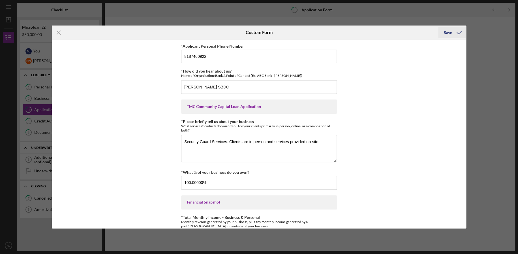
click at [447, 32] on div "Save" at bounding box center [448, 32] width 8 height 11
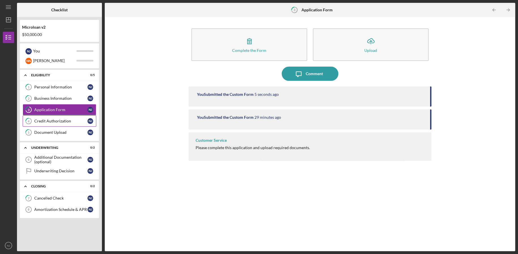
click at [54, 122] on div "Credit Authorization" at bounding box center [60, 121] width 53 height 5
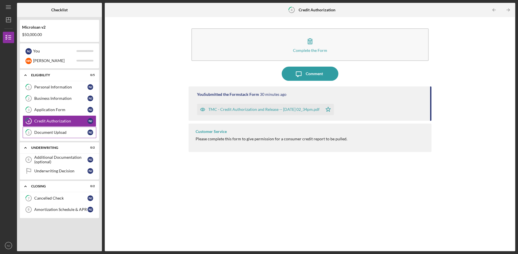
click at [59, 130] on div "Document Upload" at bounding box center [60, 132] width 53 height 5
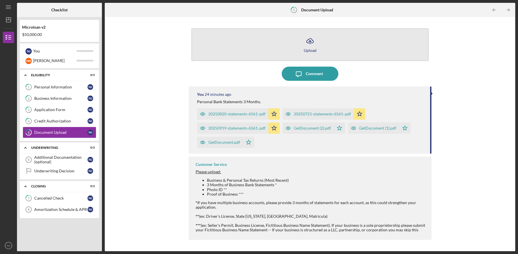
click at [307, 44] on icon "Icon/Upload" at bounding box center [310, 41] width 14 height 14
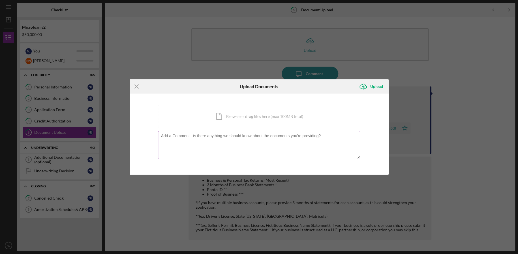
click at [273, 131] on div at bounding box center [259, 145] width 202 height 29
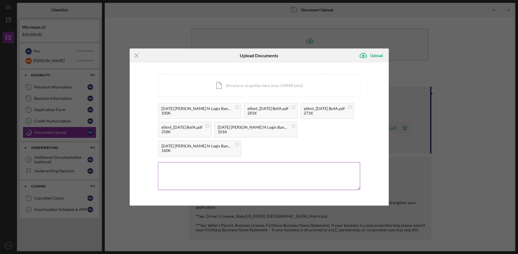
click at [209, 174] on textarea at bounding box center [259, 176] width 202 height 28
click at [199, 168] on textarea "NesPersonal Bank STatements" at bounding box center [259, 176] width 202 height 28
click at [170, 166] on textarea "NesPersonal Bank Statements" at bounding box center [259, 176] width 202 height 28
type textarea "Nes Personal Bank Statements"
click at [374, 57] on div "Upload" at bounding box center [376, 55] width 13 height 11
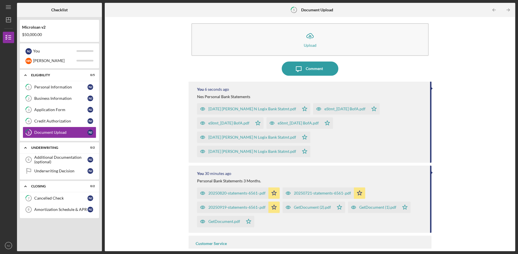
scroll to position [6, 0]
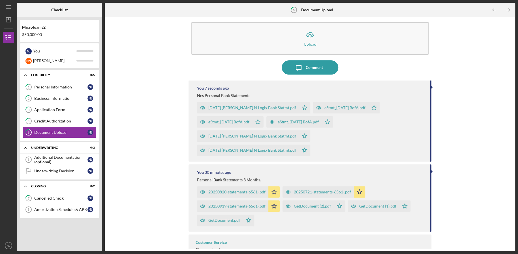
drag, startPoint x: 486, startPoint y: 230, endPoint x: 482, endPoint y: 228, distance: 4.1
click at [486, 230] on div "Icon/Upload Upload Icon/Message Comment You 7 seconds ago Nes Personal Bank Sta…" at bounding box center [310, 134] width 405 height 228
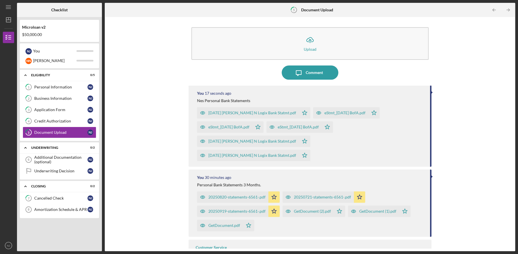
scroll to position [0, 0]
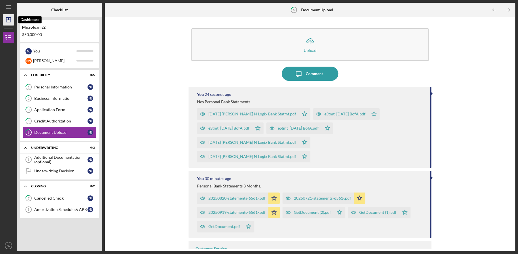
click at [7, 21] on icon "Icon/Dashboard" at bounding box center [8, 20] width 14 height 14
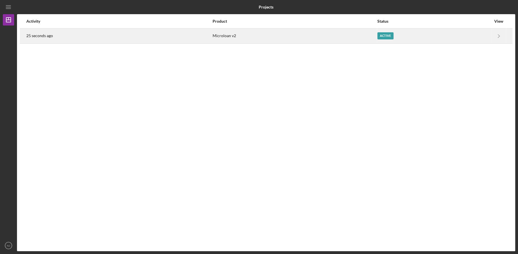
click at [472, 35] on div "Active" at bounding box center [434, 36] width 114 height 14
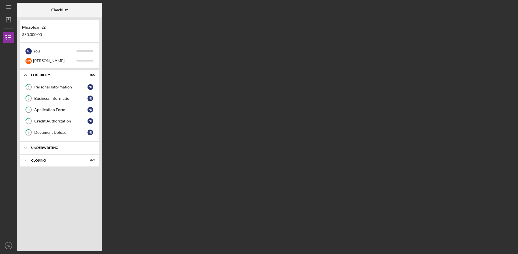
click at [46, 149] on div "Underwriting" at bounding box center [61, 147] width 61 height 3
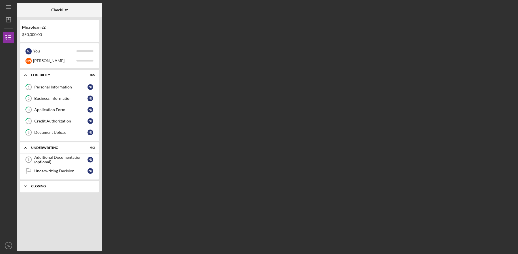
click at [45, 183] on div "Icon/Expander Closing 0 / 2" at bounding box center [59, 185] width 79 height 11
